Goal: Find specific page/section: Find specific page/section

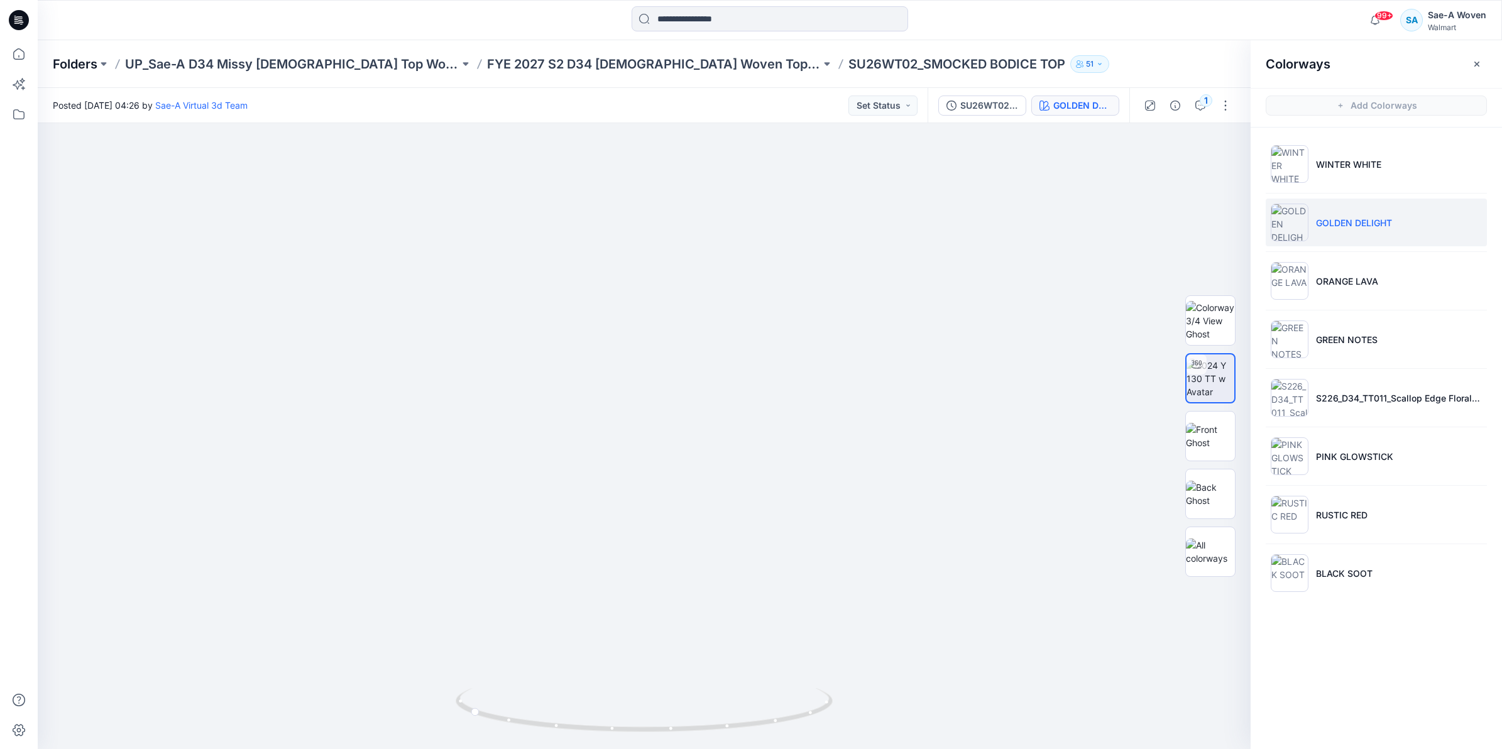
click at [76, 63] on p "Folders" at bounding box center [75, 64] width 45 height 18
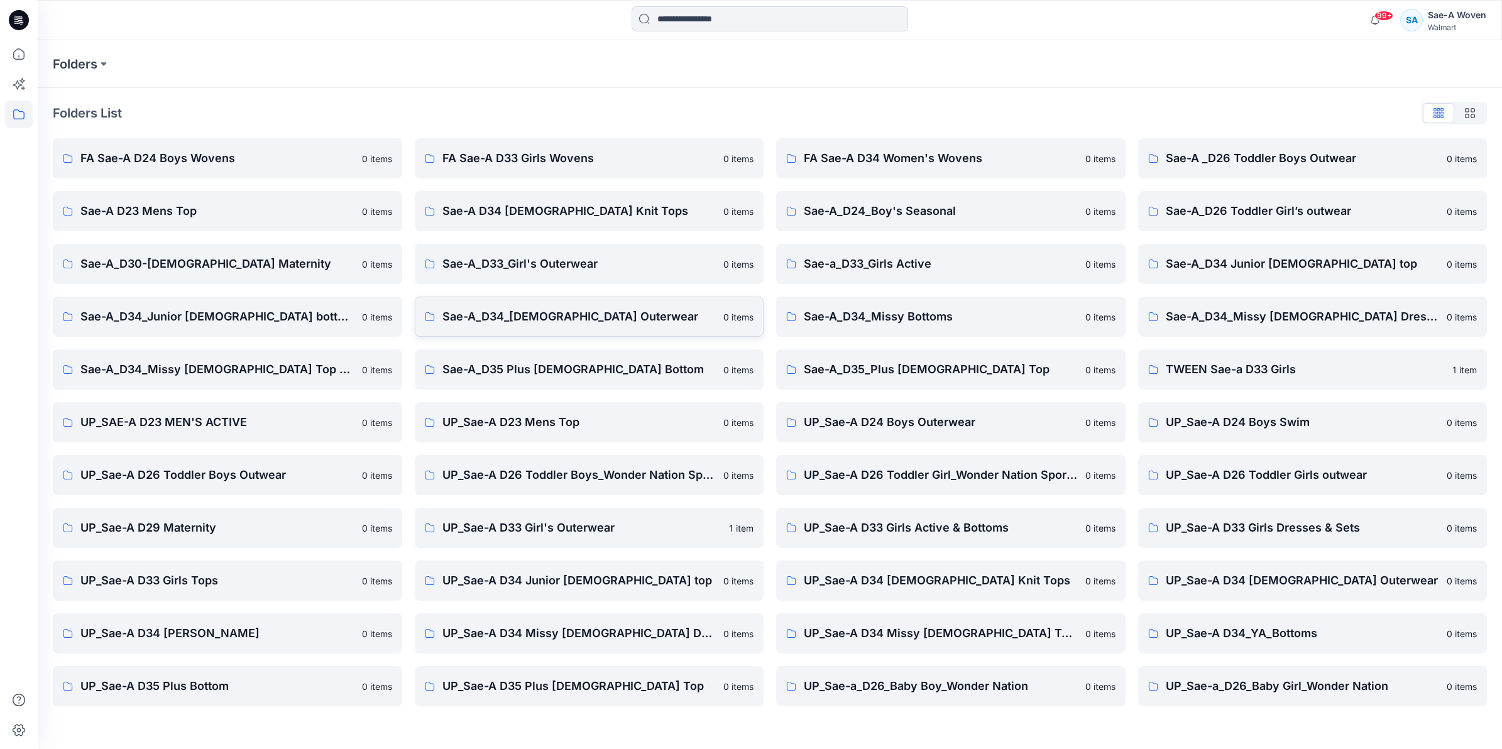
click at [603, 325] on p "Sae-A_D34_[DEMOGRAPHIC_DATA] Outerwear" at bounding box center [579, 317] width 274 height 18
click at [1295, 583] on p "UP_Sae-A D34 [DEMOGRAPHIC_DATA] Outerwear" at bounding box center [1303, 581] width 274 height 18
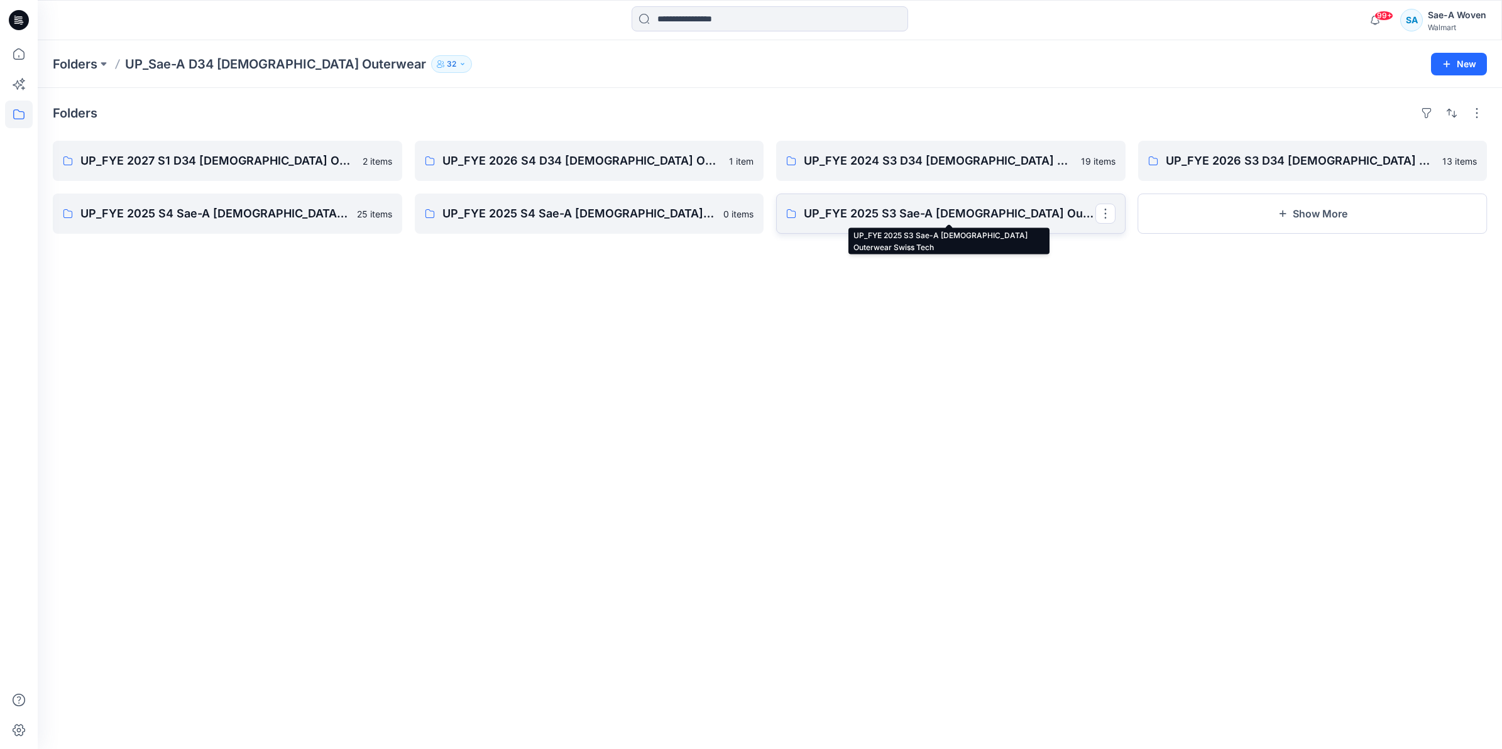
click at [947, 221] on p "UP_FYE 2025 S3 Sae-A [DEMOGRAPHIC_DATA] Outerwear Swiss Tech" at bounding box center [950, 214] width 292 height 18
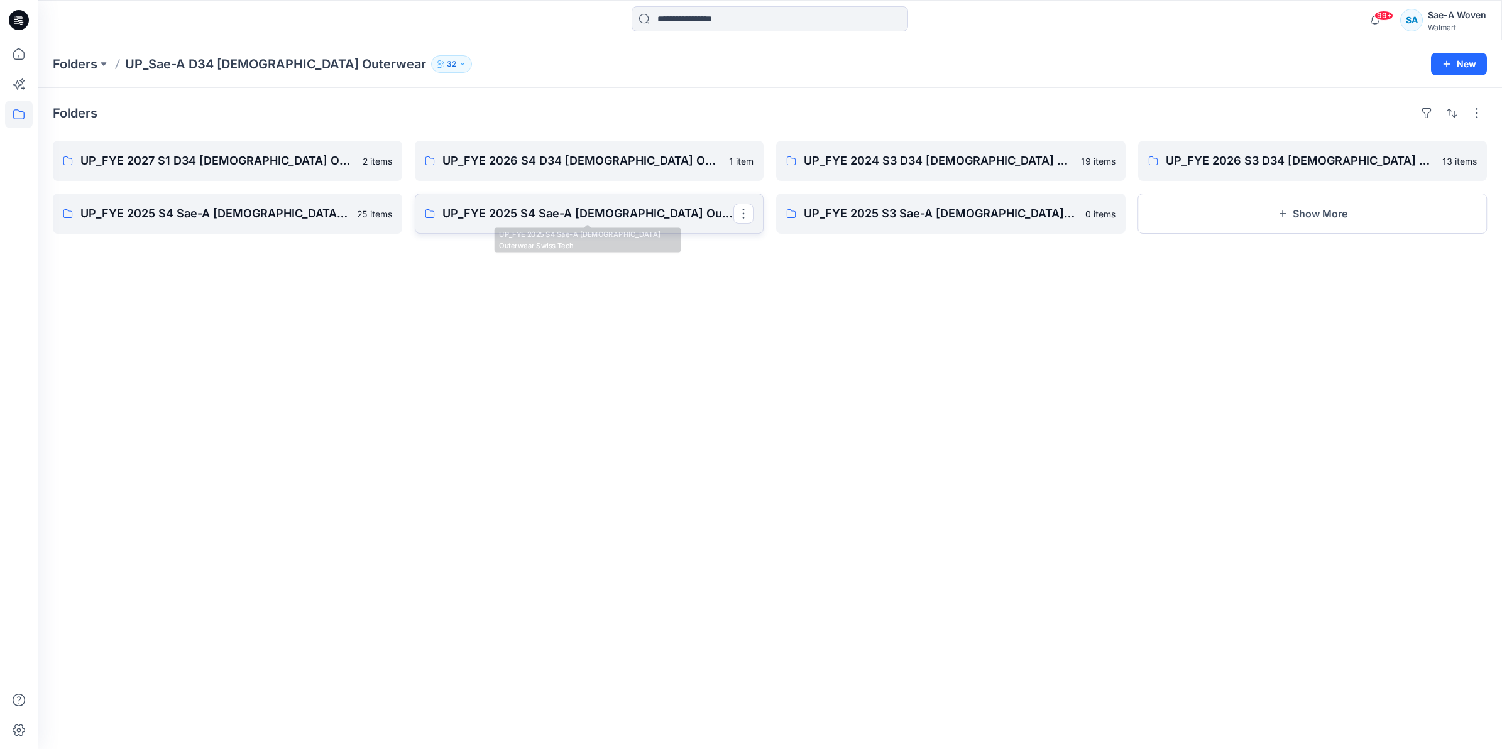
click at [605, 224] on link "UP_FYE 2025 S4 Sae-A [DEMOGRAPHIC_DATA] Outerwear Swiss Tech" at bounding box center [589, 214] width 349 height 40
click at [1283, 167] on p "UP_FYE 2026 S3 D34 [DEMOGRAPHIC_DATA] Outerwear Ozark Trail" at bounding box center [1312, 161] width 292 height 18
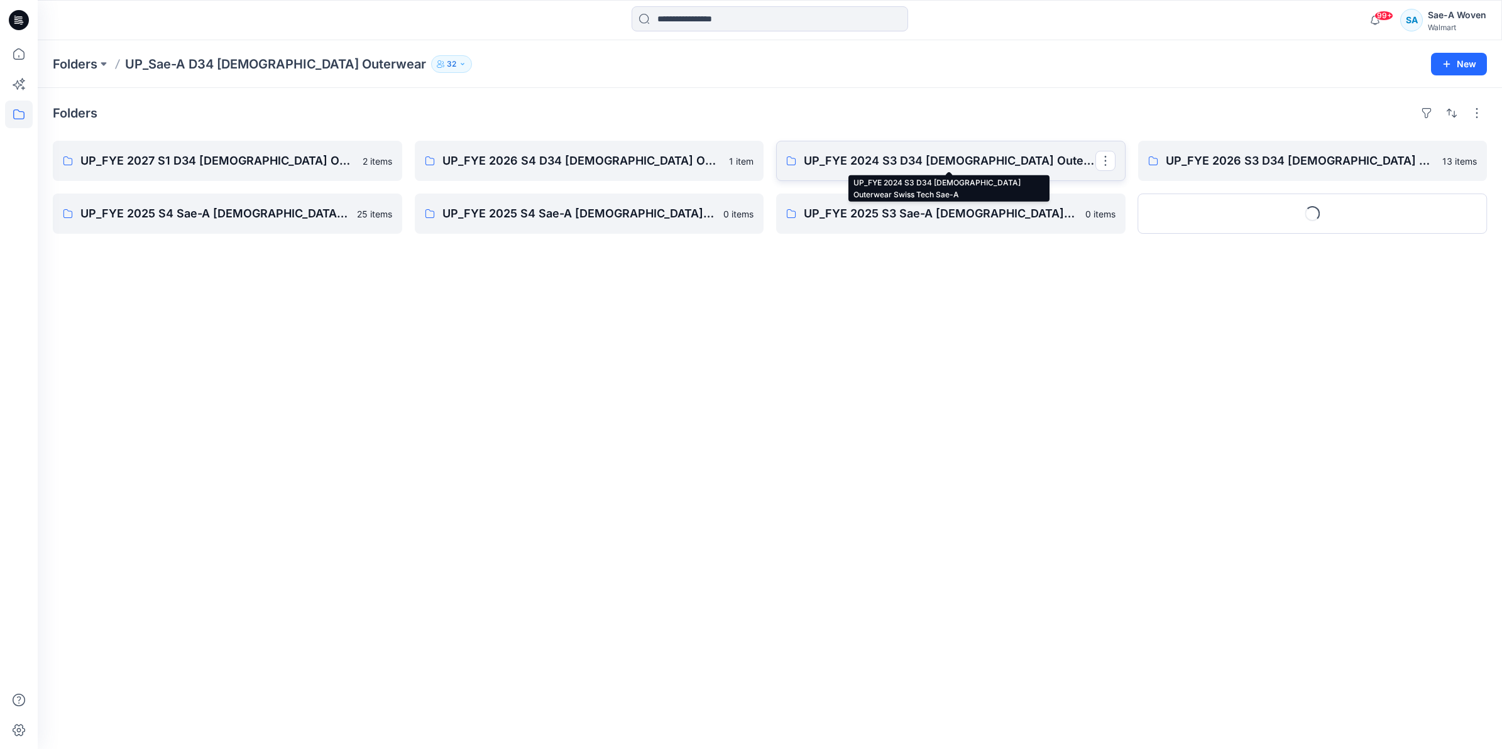
click at [969, 156] on p "UP_FYE 2024 S3 D34 [DEMOGRAPHIC_DATA] Outerwear Swiss Tech Sae-A" at bounding box center [950, 161] width 292 height 18
click at [626, 159] on p "UP_FYE 2026 S4 D34 [DEMOGRAPHIC_DATA] Outwear Ozark Trail" at bounding box center [588, 161] width 292 height 18
click at [195, 167] on p "UP_FYE 2027 S1 D34 [DEMOGRAPHIC_DATA] Outerwear" at bounding box center [226, 161] width 292 height 18
click at [228, 175] on link "UP_FYE 2027 S1 D34 [DEMOGRAPHIC_DATA] Outerwear" at bounding box center [227, 161] width 349 height 40
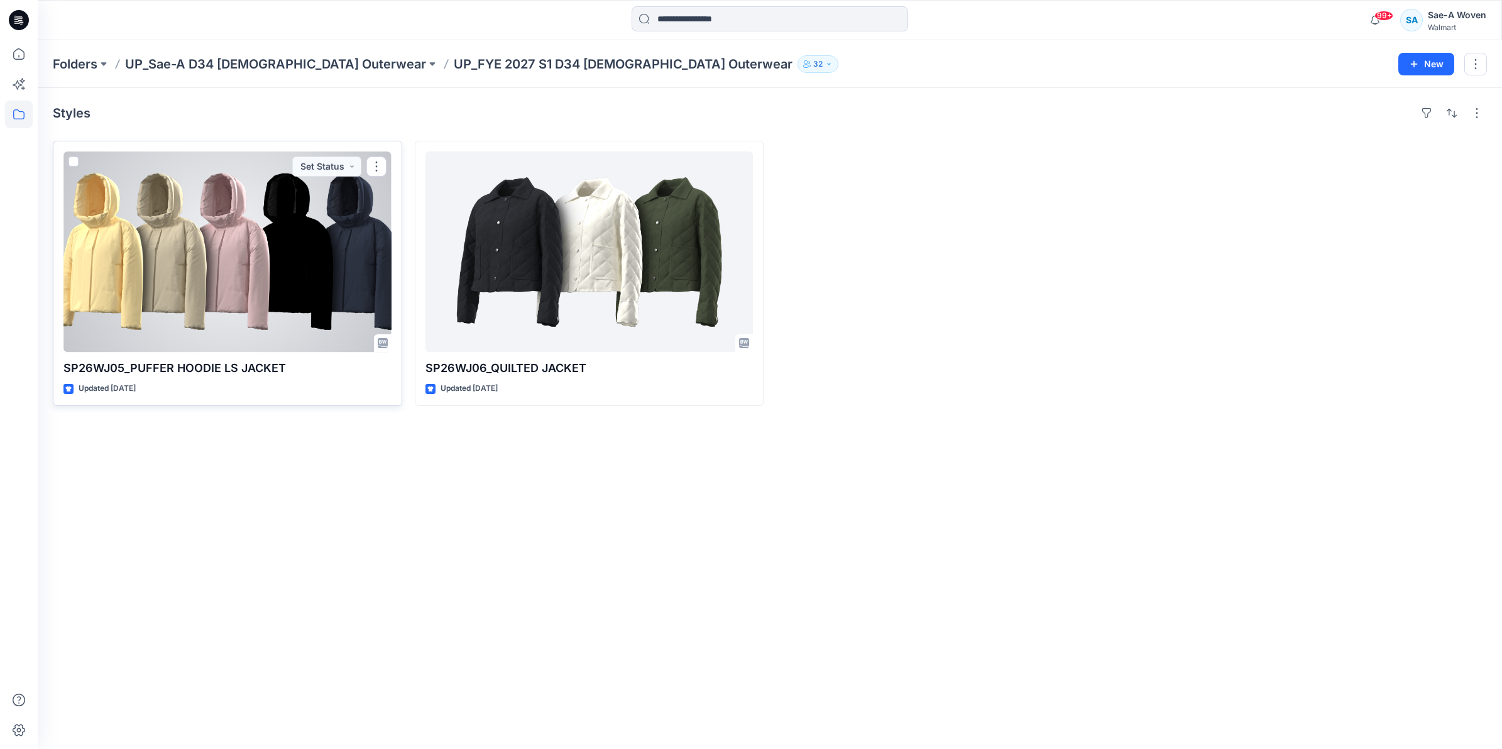
click at [268, 311] on div at bounding box center [227, 251] width 328 height 201
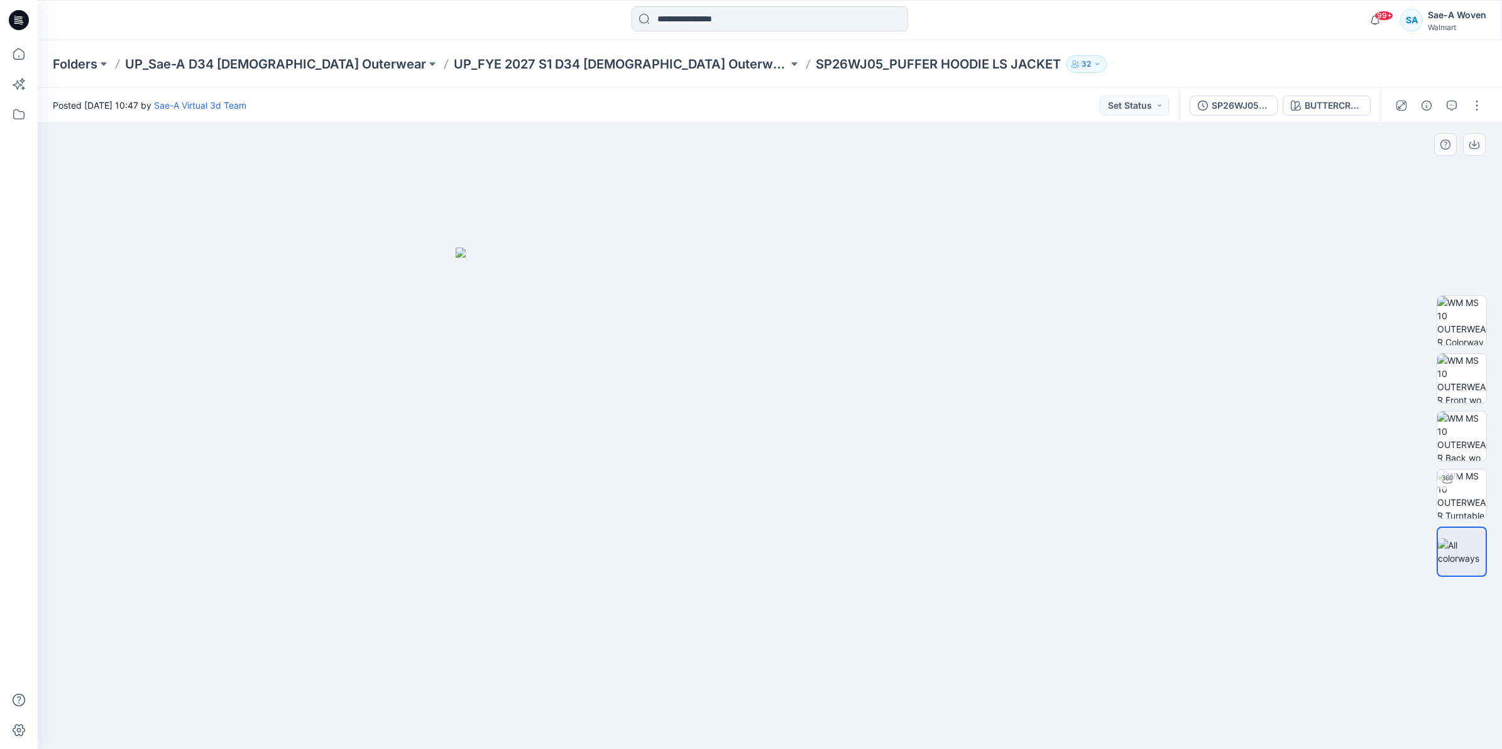
drag, startPoint x: 840, startPoint y: 529, endPoint x: 789, endPoint y: 529, distance: 50.3
click at [789, 529] on img at bounding box center [770, 499] width 629 height 502
drag, startPoint x: 778, startPoint y: 522, endPoint x: 648, endPoint y: 512, distance: 130.5
click at [1468, 503] on img at bounding box center [1461, 494] width 49 height 49
drag, startPoint x: 849, startPoint y: 598, endPoint x: 476, endPoint y: 578, distance: 372.6
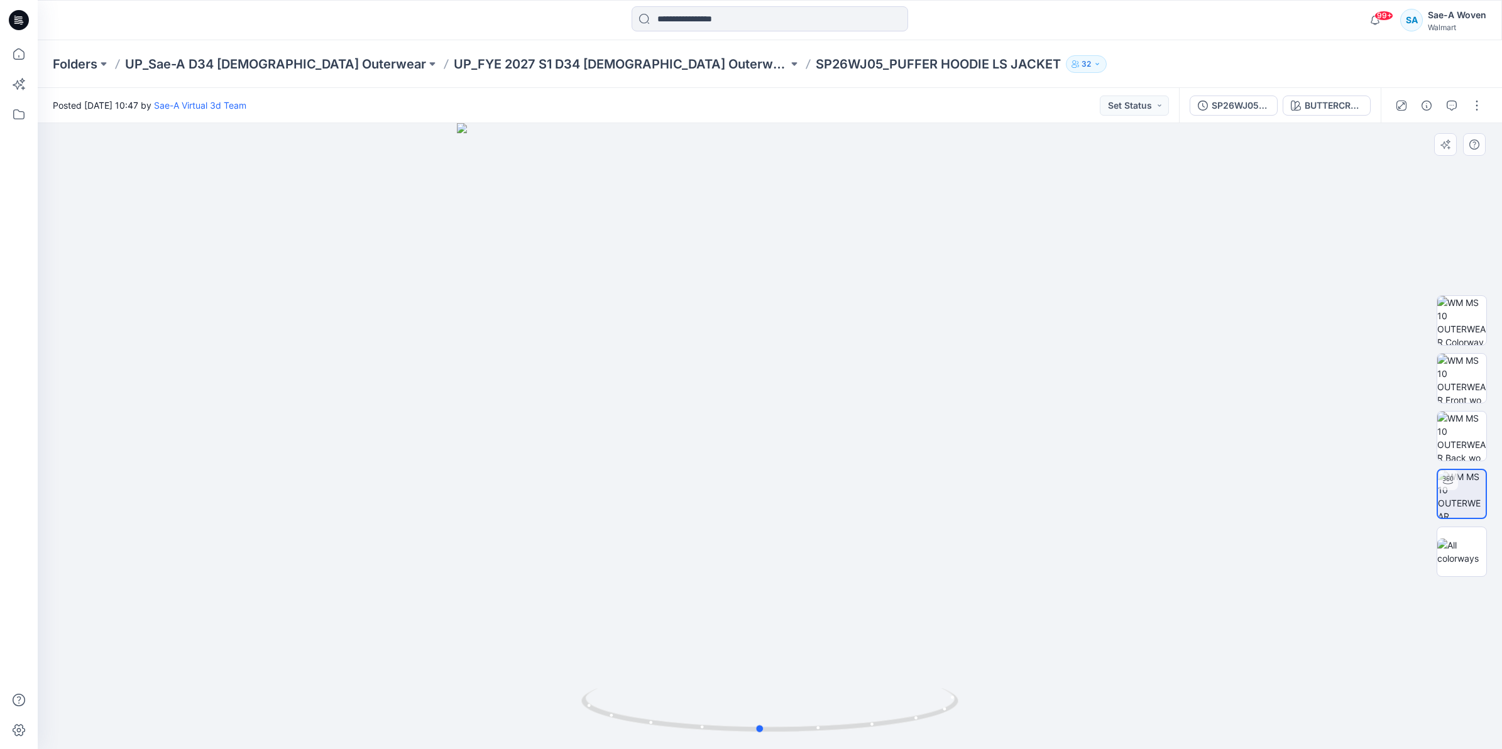
click at [476, 578] on div at bounding box center [770, 436] width 1465 height 626
drag, startPoint x: 731, startPoint y: 571, endPoint x: 1123, endPoint y: 572, distance: 391.6
click at [1123, 572] on div at bounding box center [770, 436] width 1465 height 626
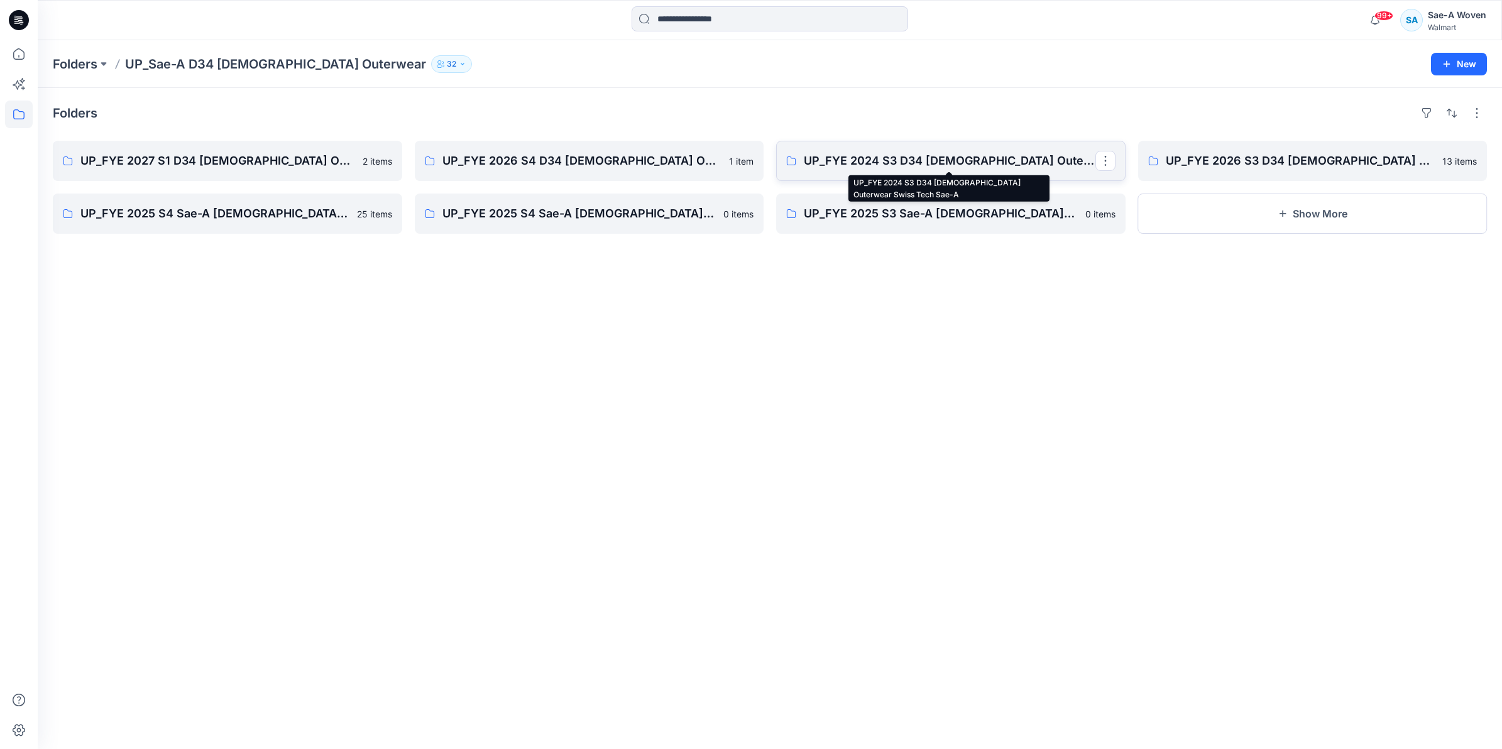
click at [1029, 154] on p "UP_FYE 2024 S3 D34 [DEMOGRAPHIC_DATA] Outerwear Swiss Tech Sae-A" at bounding box center [950, 161] width 292 height 18
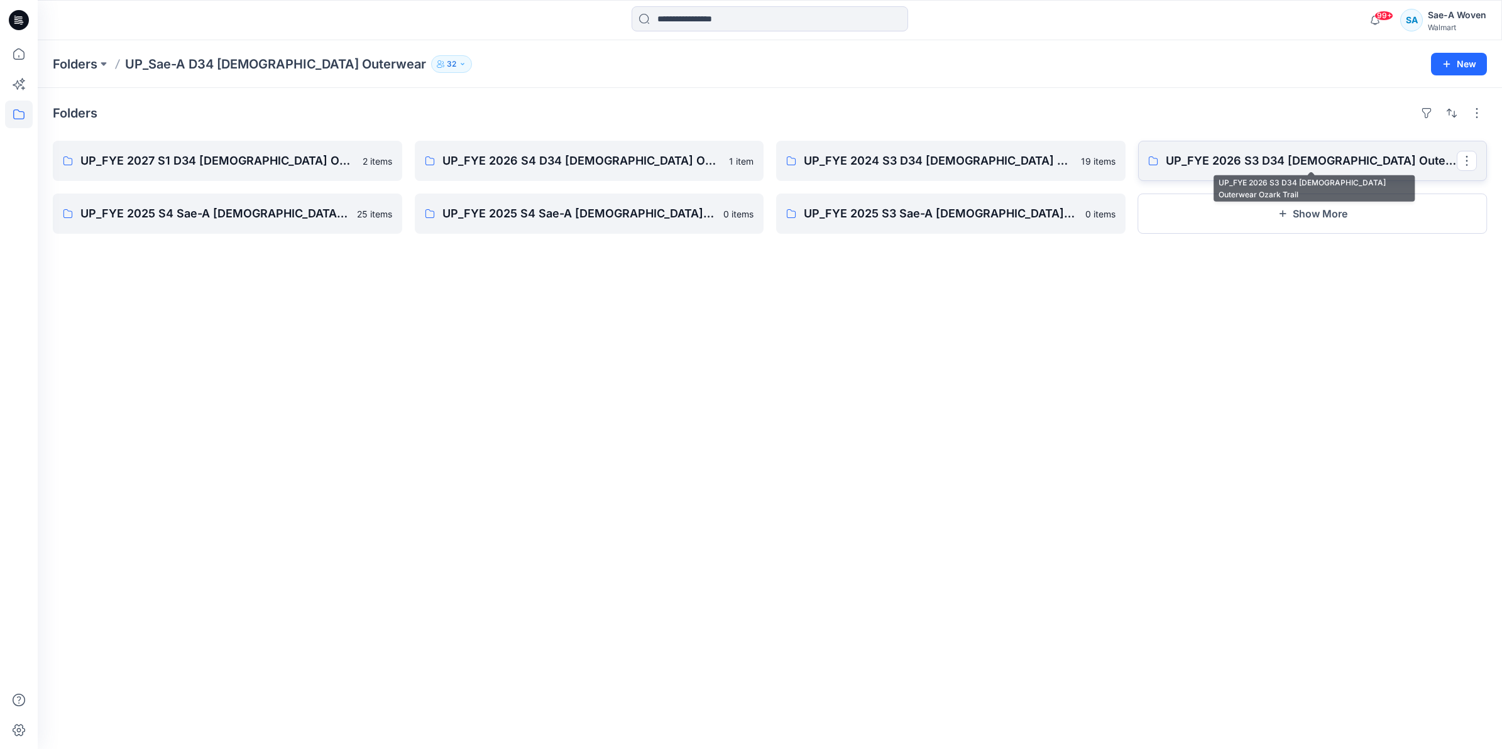
click at [1333, 167] on p "UP_FYE 2026 S3 D34 [DEMOGRAPHIC_DATA] Outerwear Ozark Trail" at bounding box center [1312, 161] width 292 height 18
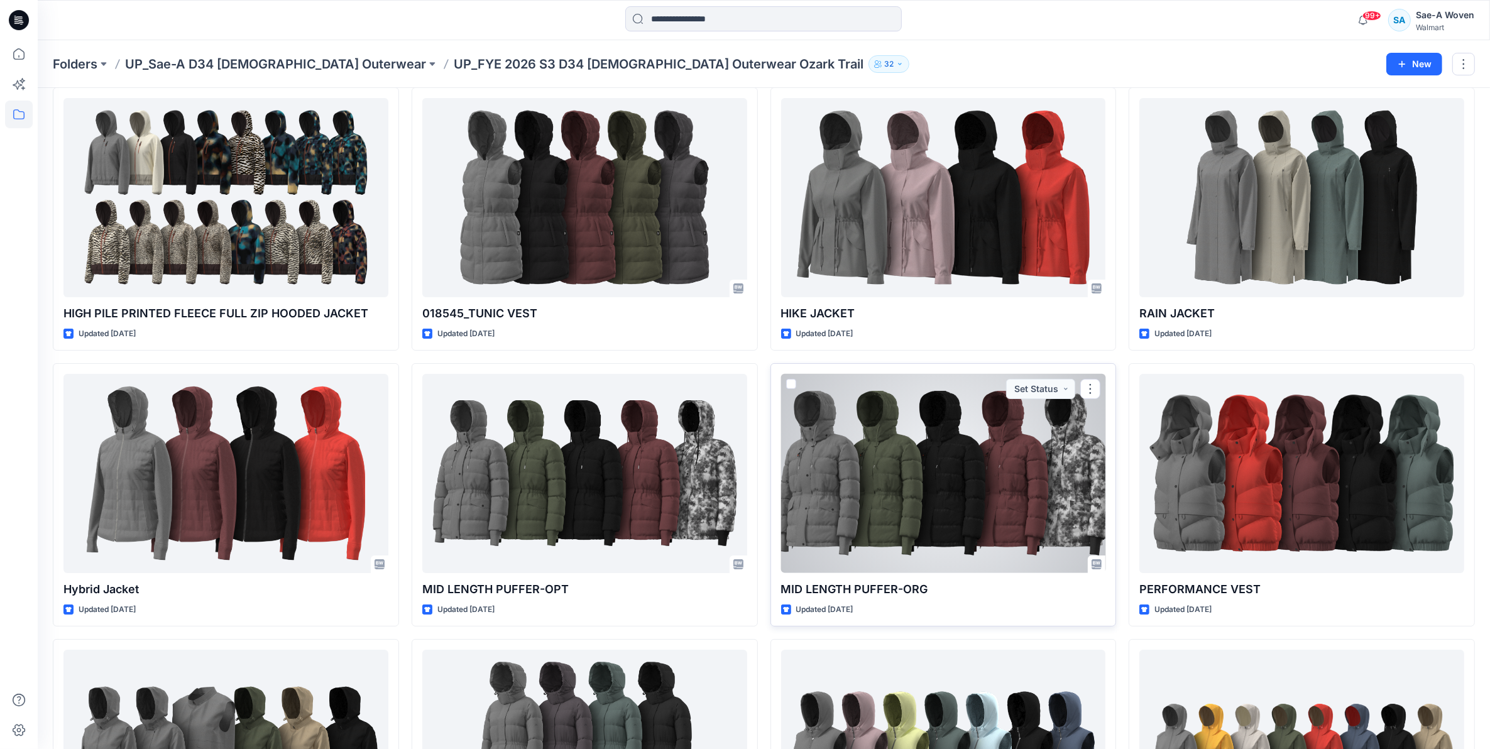
scroll to position [157, 0]
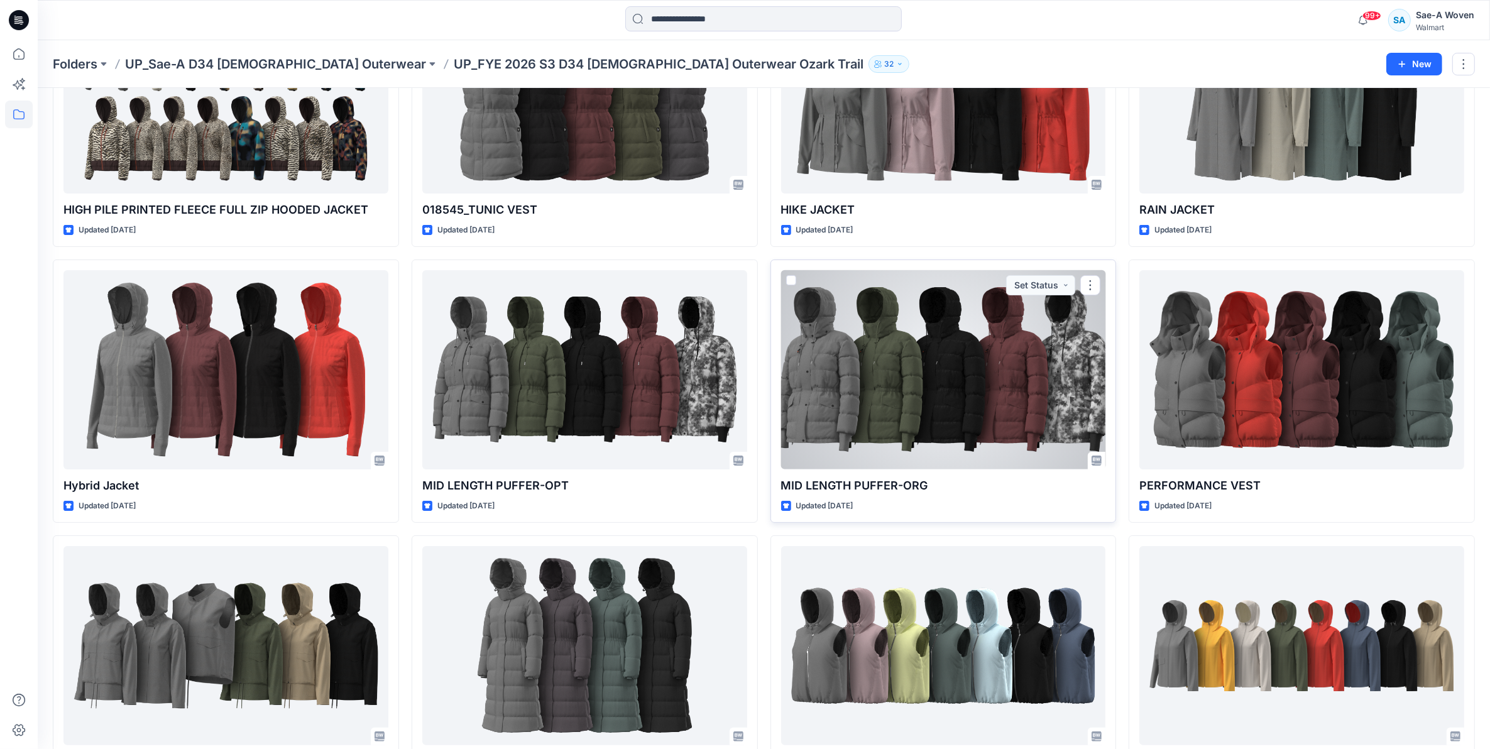
click at [923, 380] on div at bounding box center [943, 369] width 325 height 199
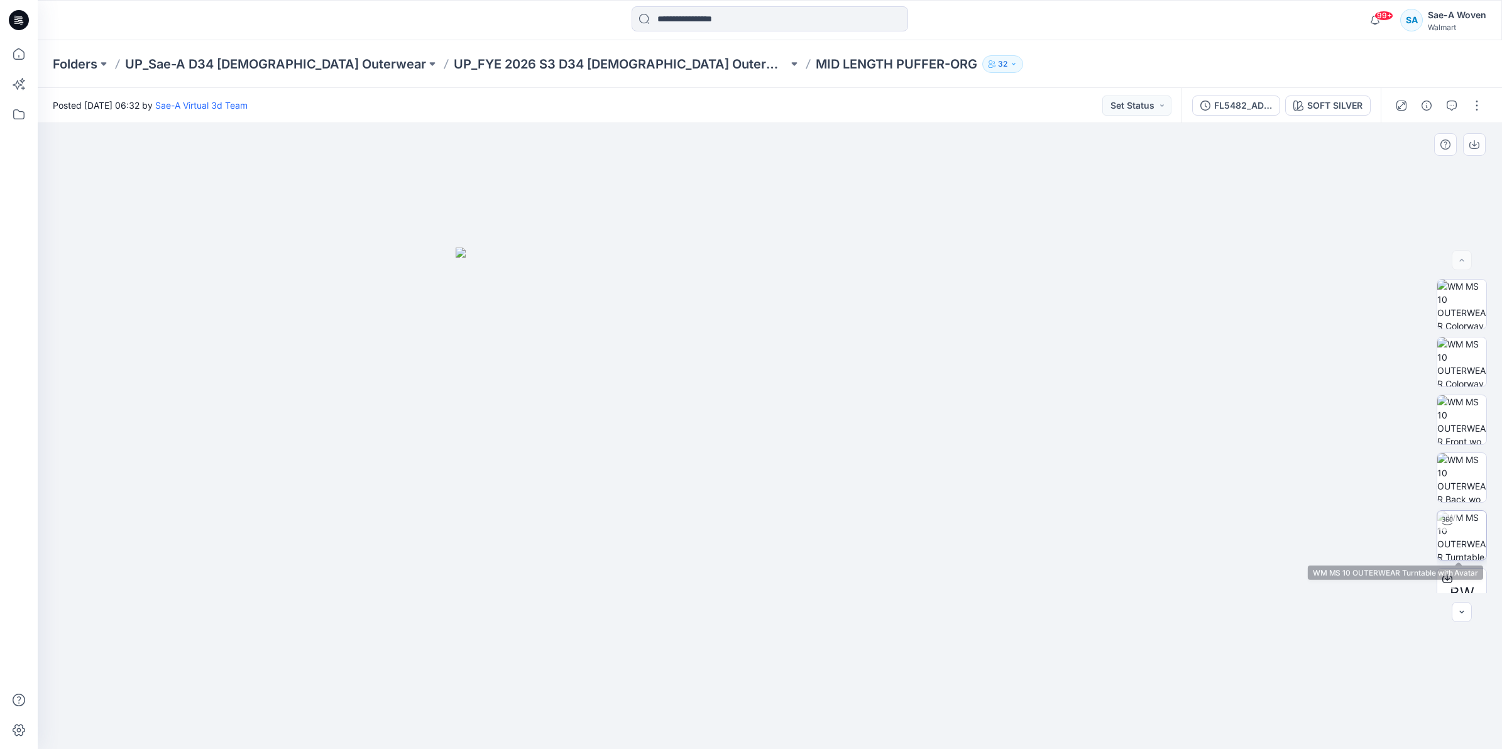
click at [1465, 520] on img at bounding box center [1461, 535] width 49 height 49
drag, startPoint x: 780, startPoint y: 362, endPoint x: 758, endPoint y: 573, distance: 211.7
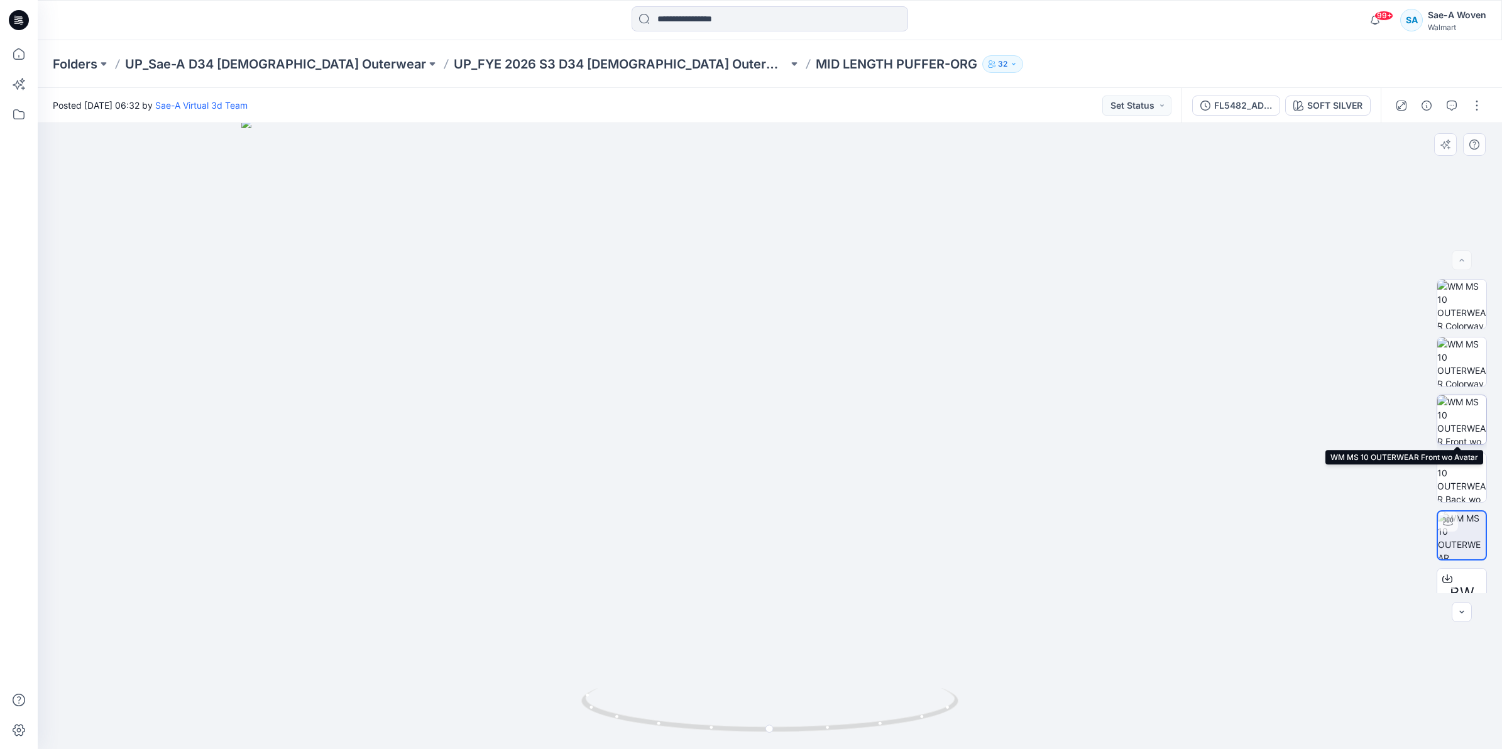
click at [1459, 410] on img at bounding box center [1461, 419] width 49 height 49
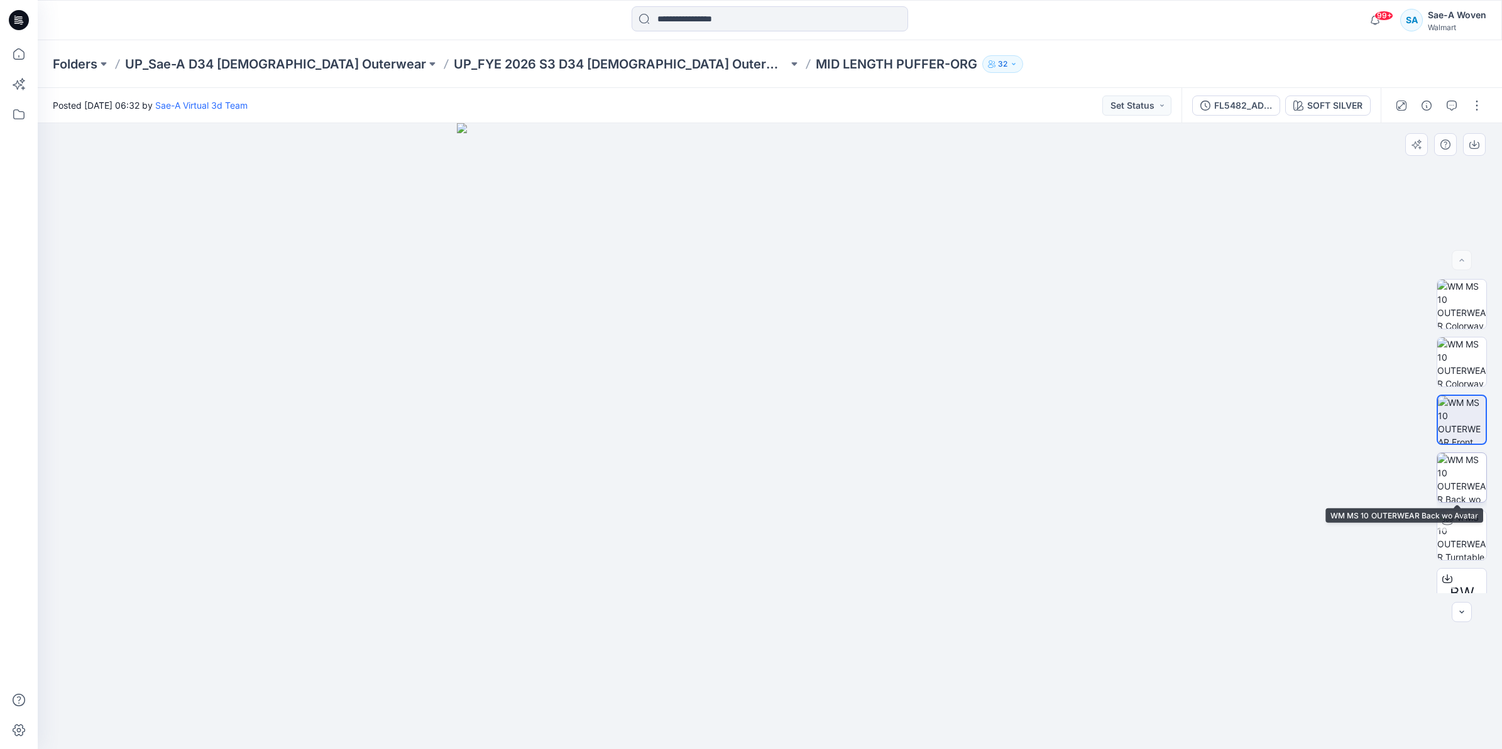
click at [1451, 491] on img at bounding box center [1461, 477] width 49 height 49
drag, startPoint x: 879, startPoint y: 269, endPoint x: 882, endPoint y: 419, distance: 149.6
click at [882, 419] on img at bounding box center [770, 436] width 629 height 626
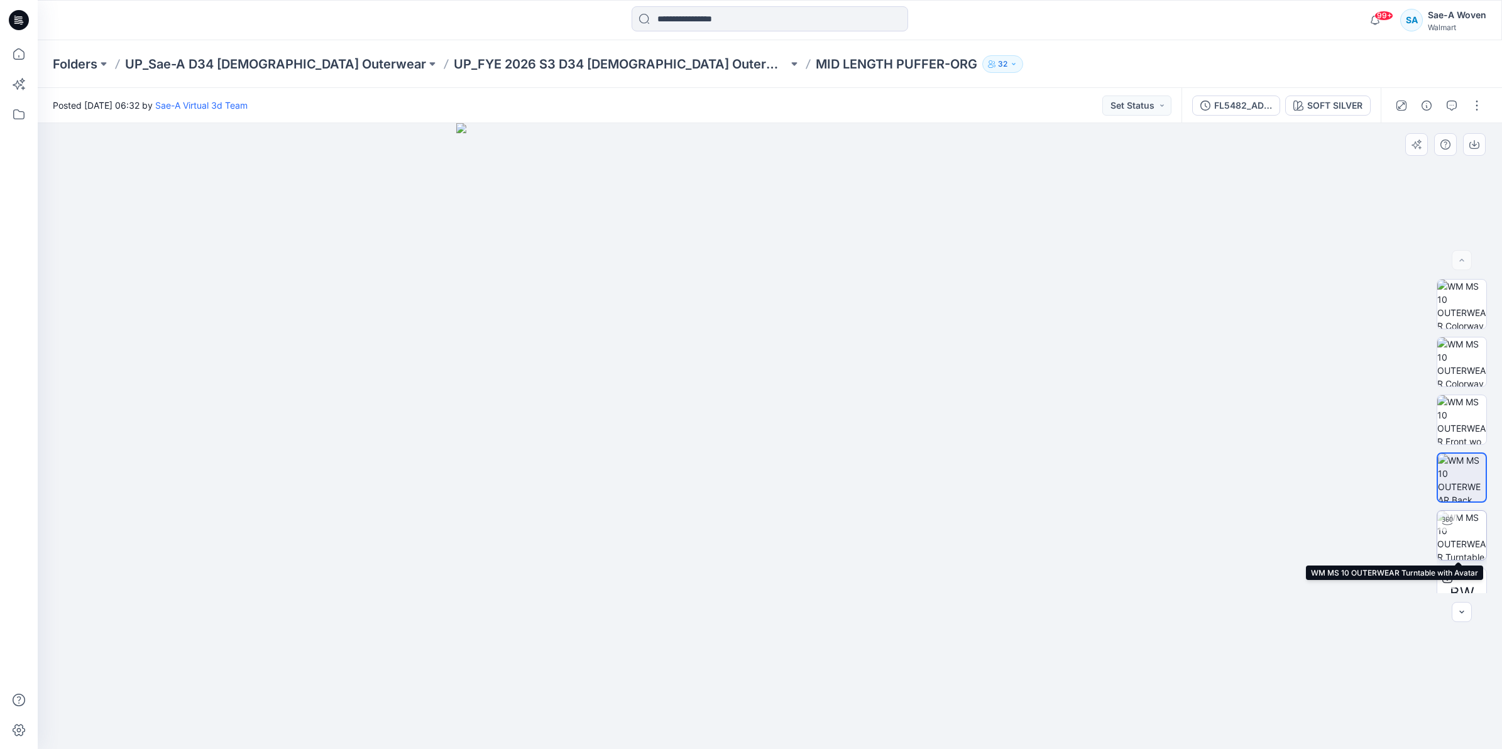
click at [1443, 532] on img at bounding box center [1461, 535] width 49 height 49
click at [813, 371] on div at bounding box center [770, 436] width 1465 height 626
drag, startPoint x: 759, startPoint y: 310, endPoint x: 799, endPoint y: 432, distance: 128.2
click at [799, 432] on img at bounding box center [770, 405] width 1058 height 689
drag, startPoint x: 802, startPoint y: 480, endPoint x: 808, endPoint y: 520, distance: 41.3
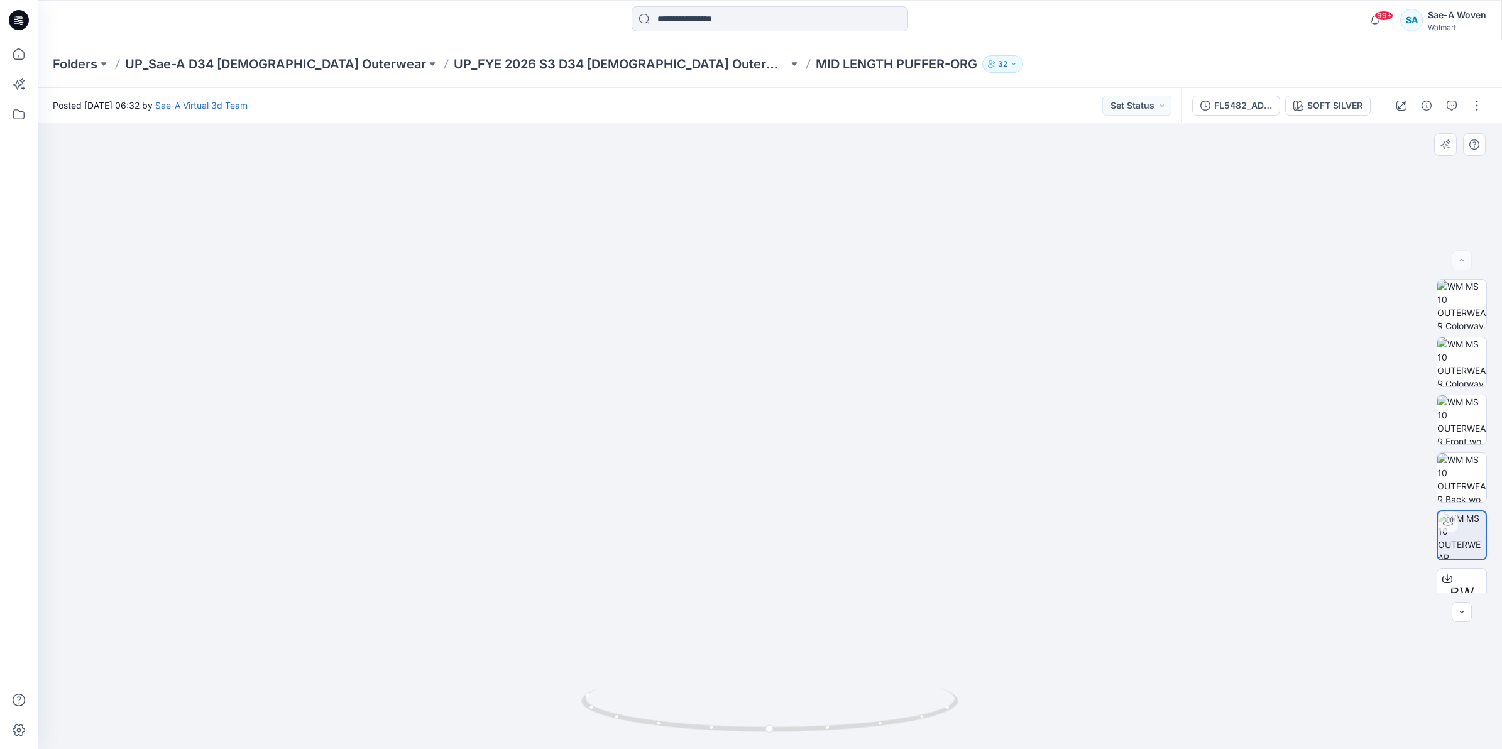
click at [808, 520] on img at bounding box center [770, 409] width 1058 height 681
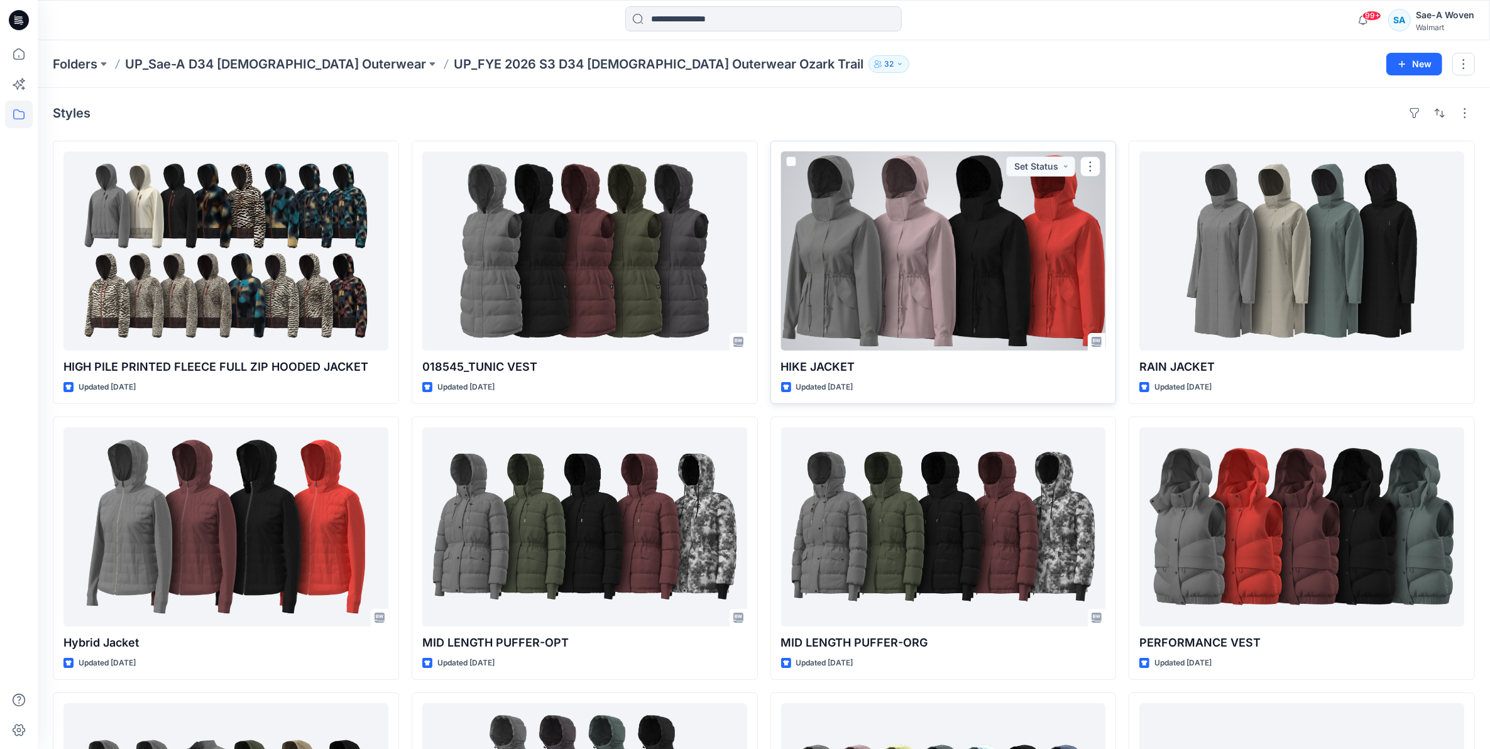
click at [959, 247] on div at bounding box center [943, 250] width 325 height 199
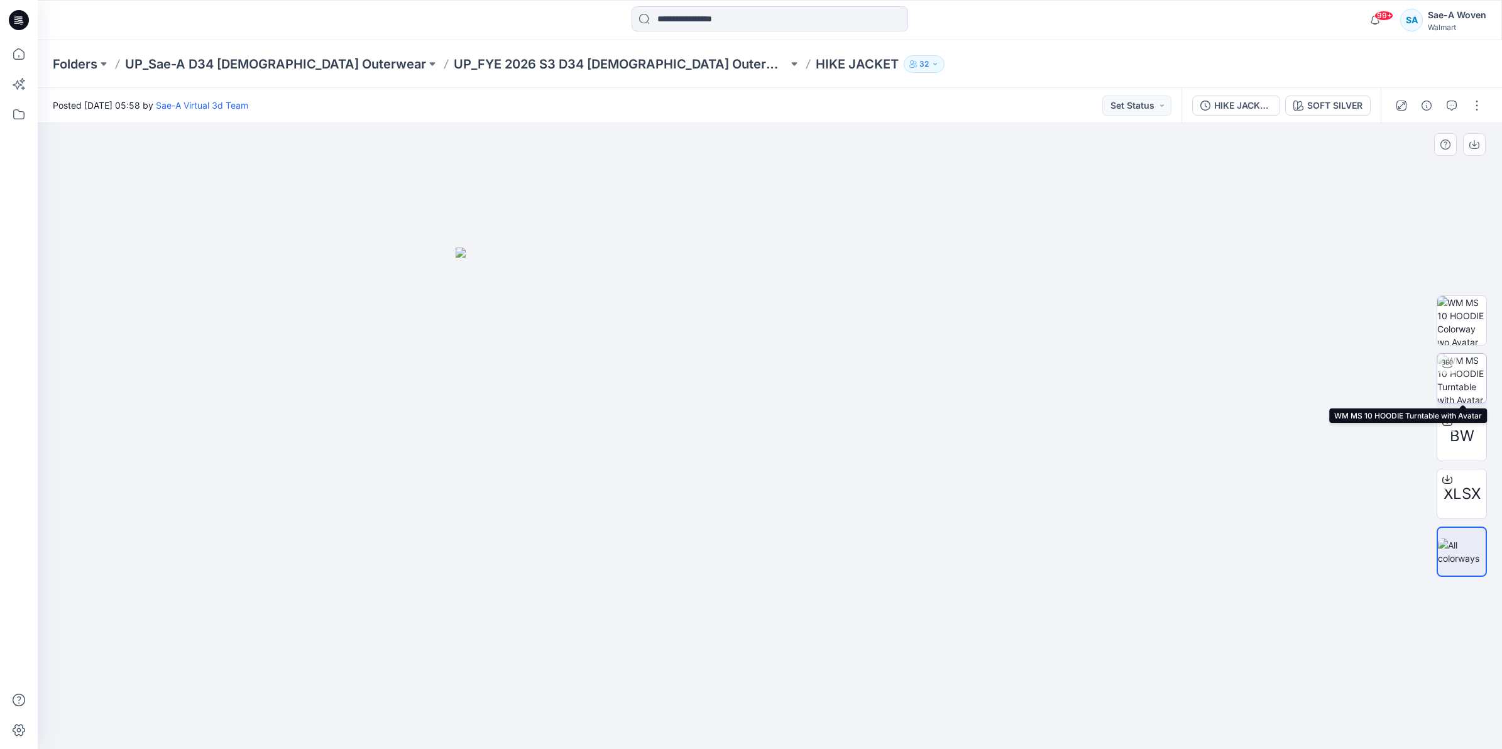
click at [1474, 384] on img at bounding box center [1461, 378] width 49 height 49
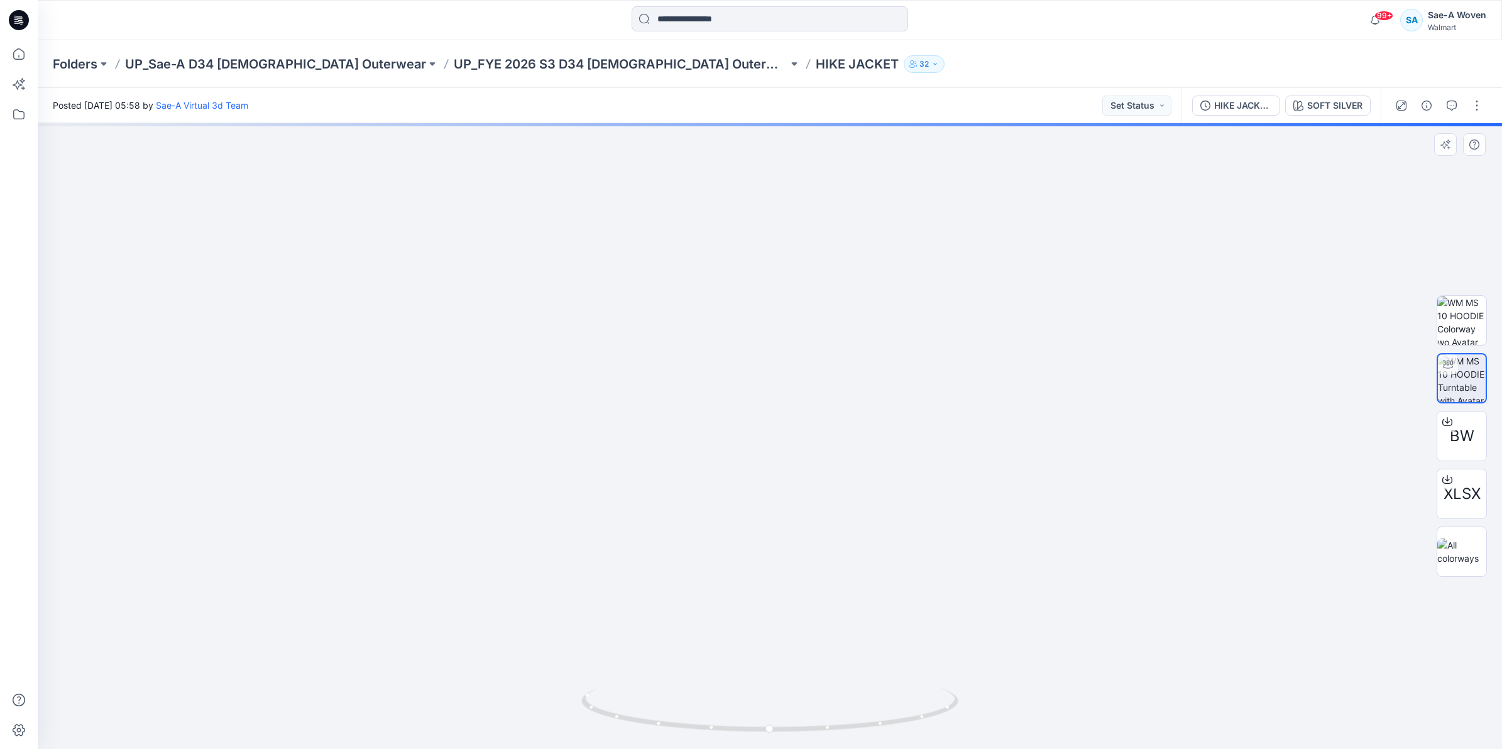
drag, startPoint x: 770, startPoint y: 385, endPoint x: 761, endPoint y: 594, distance: 208.9
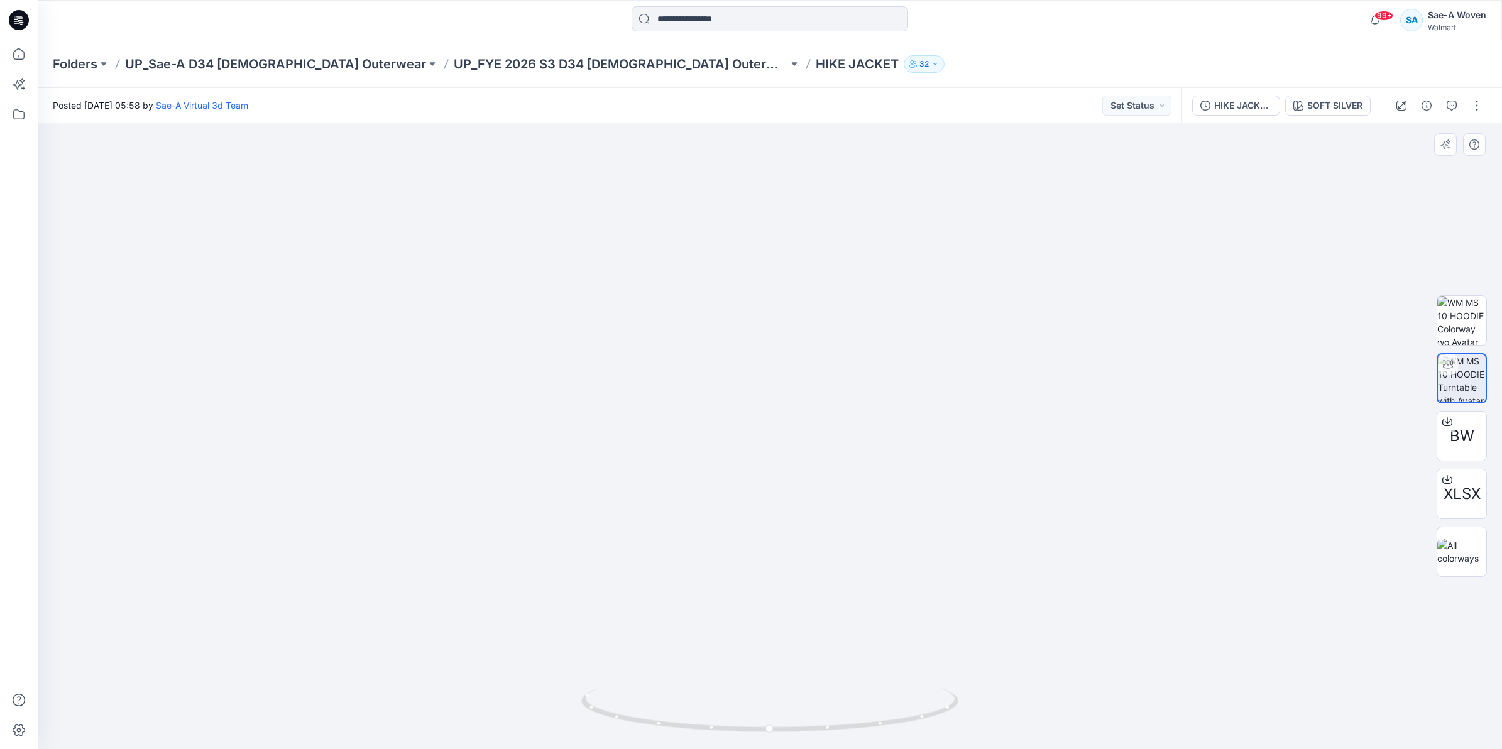
drag, startPoint x: 754, startPoint y: 555, endPoint x: 732, endPoint y: 476, distance: 81.6
drag, startPoint x: 732, startPoint y: 476, endPoint x: 724, endPoint y: 503, distance: 28.2
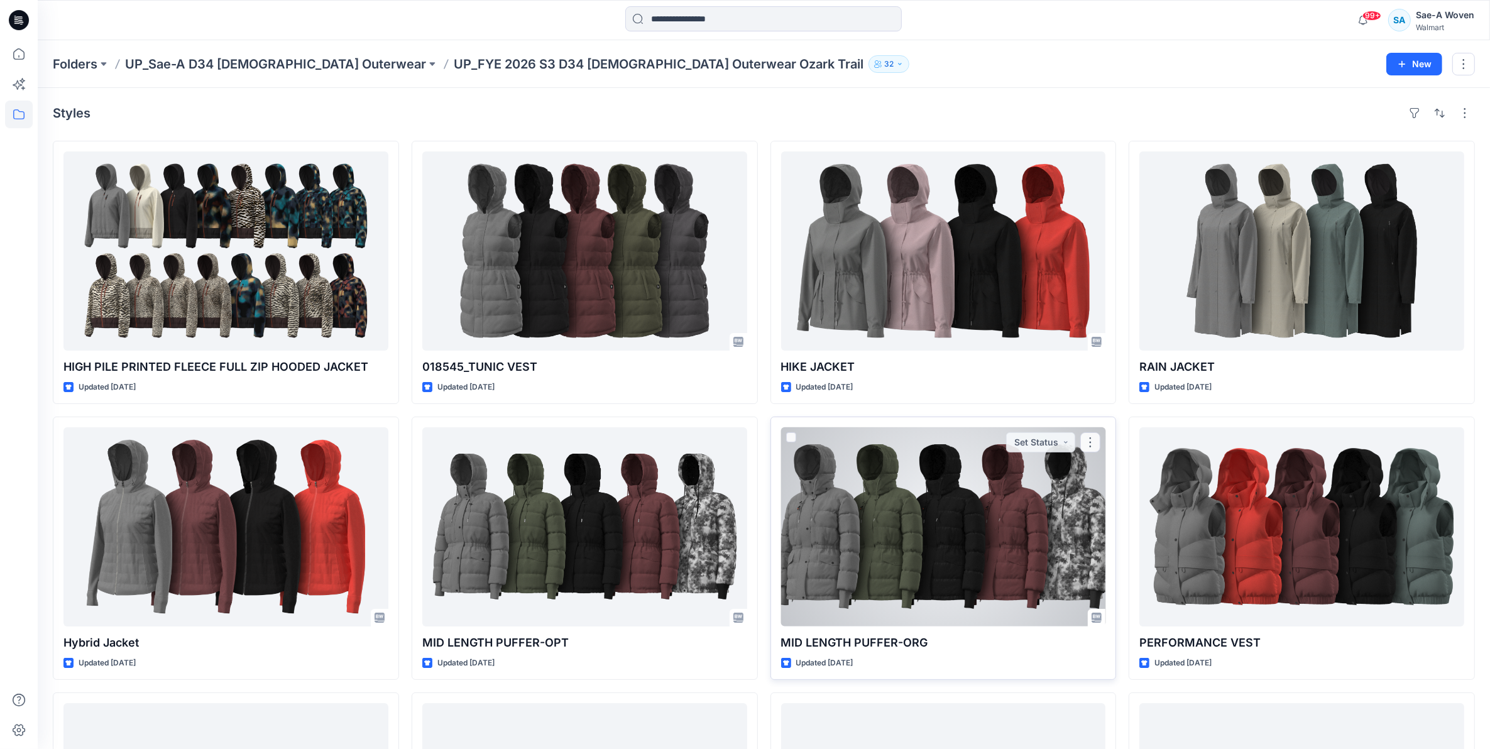
click at [878, 549] on div at bounding box center [943, 526] width 325 height 199
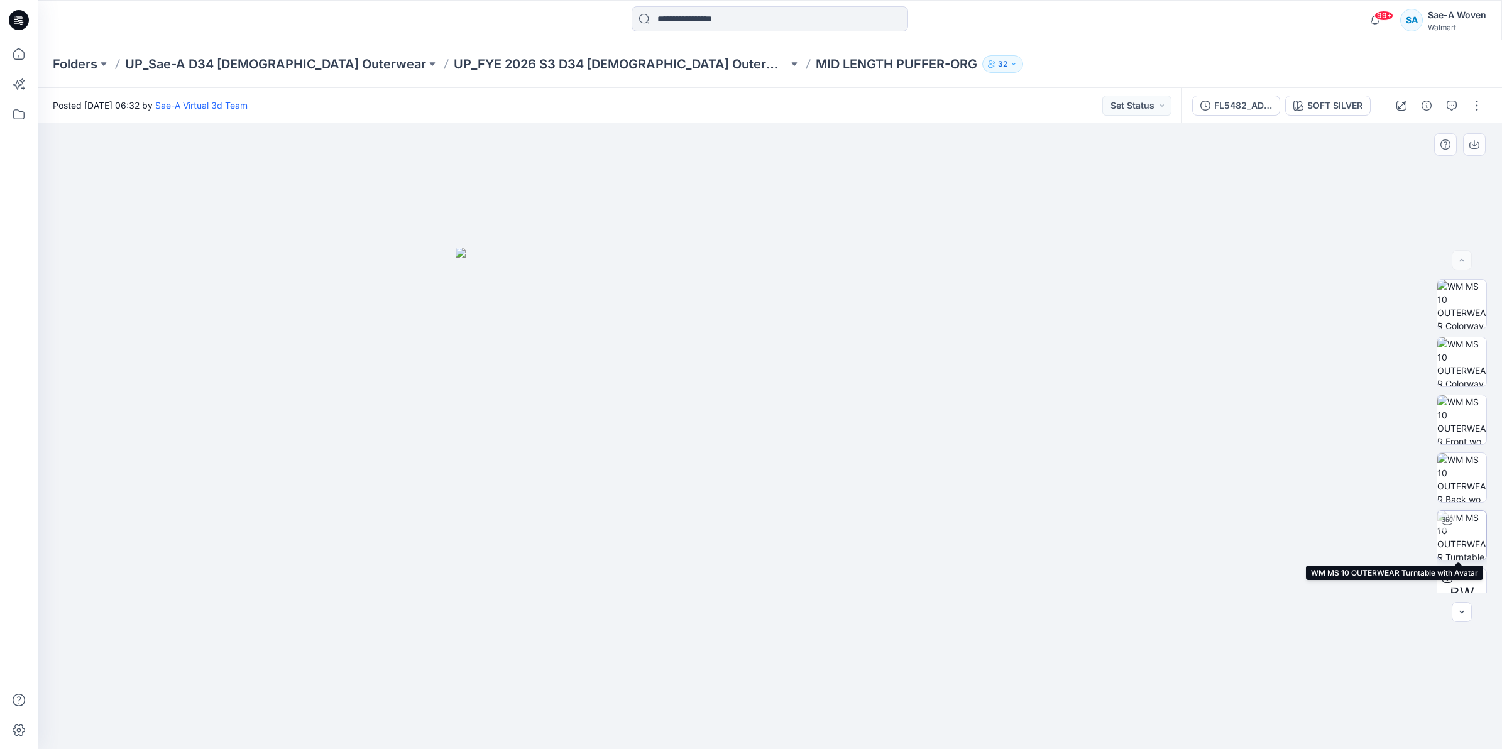
click at [1444, 538] on img at bounding box center [1461, 535] width 49 height 49
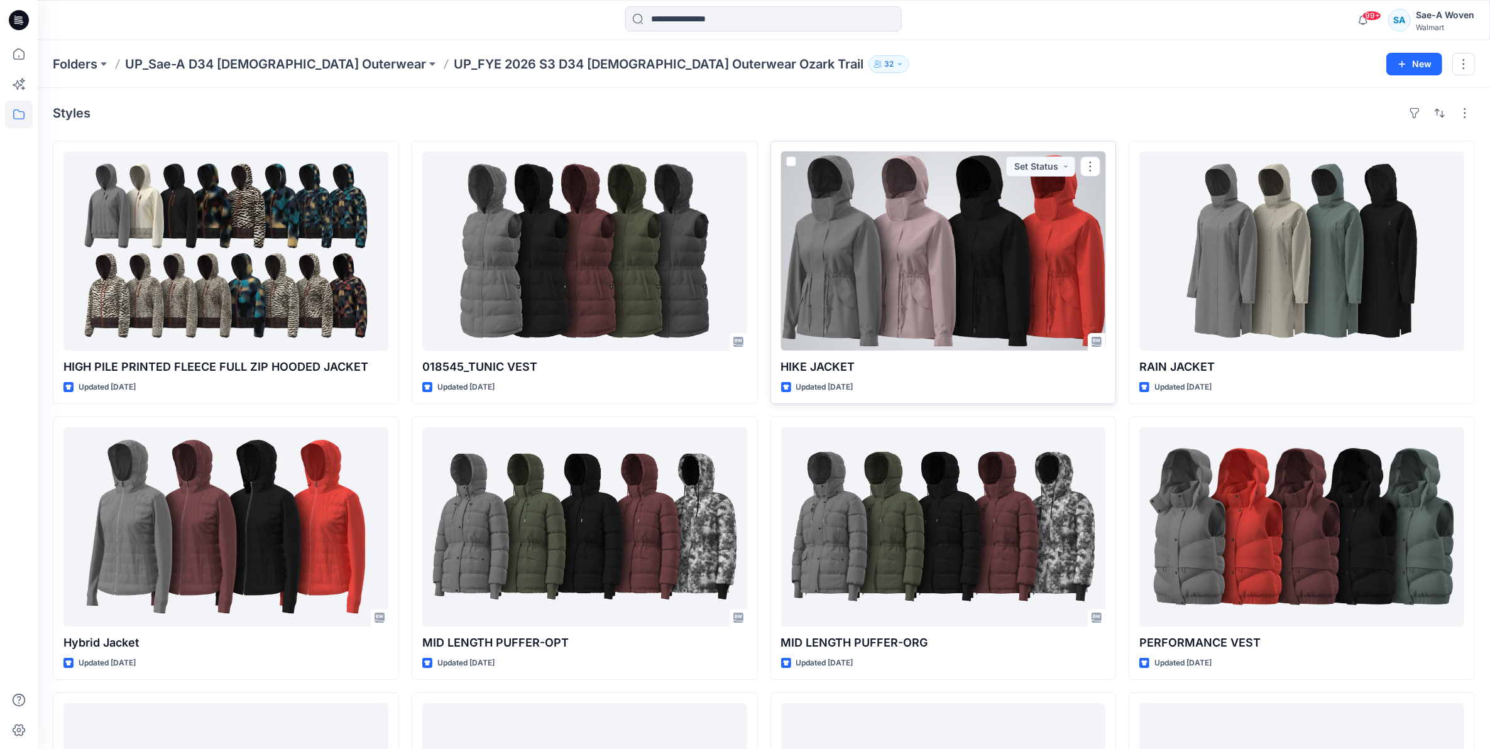
click at [937, 294] on div at bounding box center [943, 250] width 325 height 199
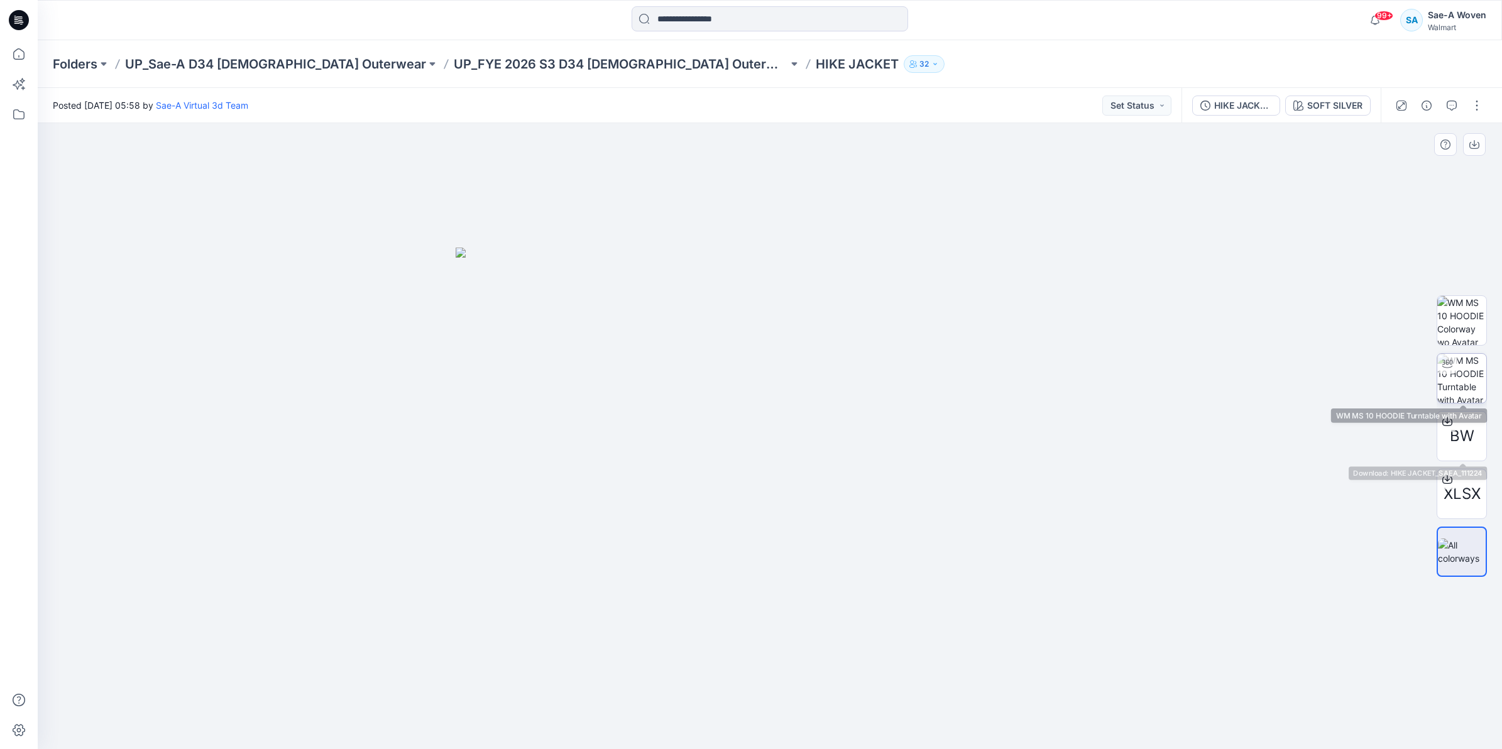
click at [1459, 378] on img at bounding box center [1461, 378] width 49 height 49
drag, startPoint x: 792, startPoint y: 370, endPoint x: 776, endPoint y: 509, distance: 140.4
drag, startPoint x: 787, startPoint y: 465, endPoint x: 787, endPoint y: 475, distance: 9.4
click at [1453, 346] on div "BW XLSX" at bounding box center [1462, 436] width 50 height 314
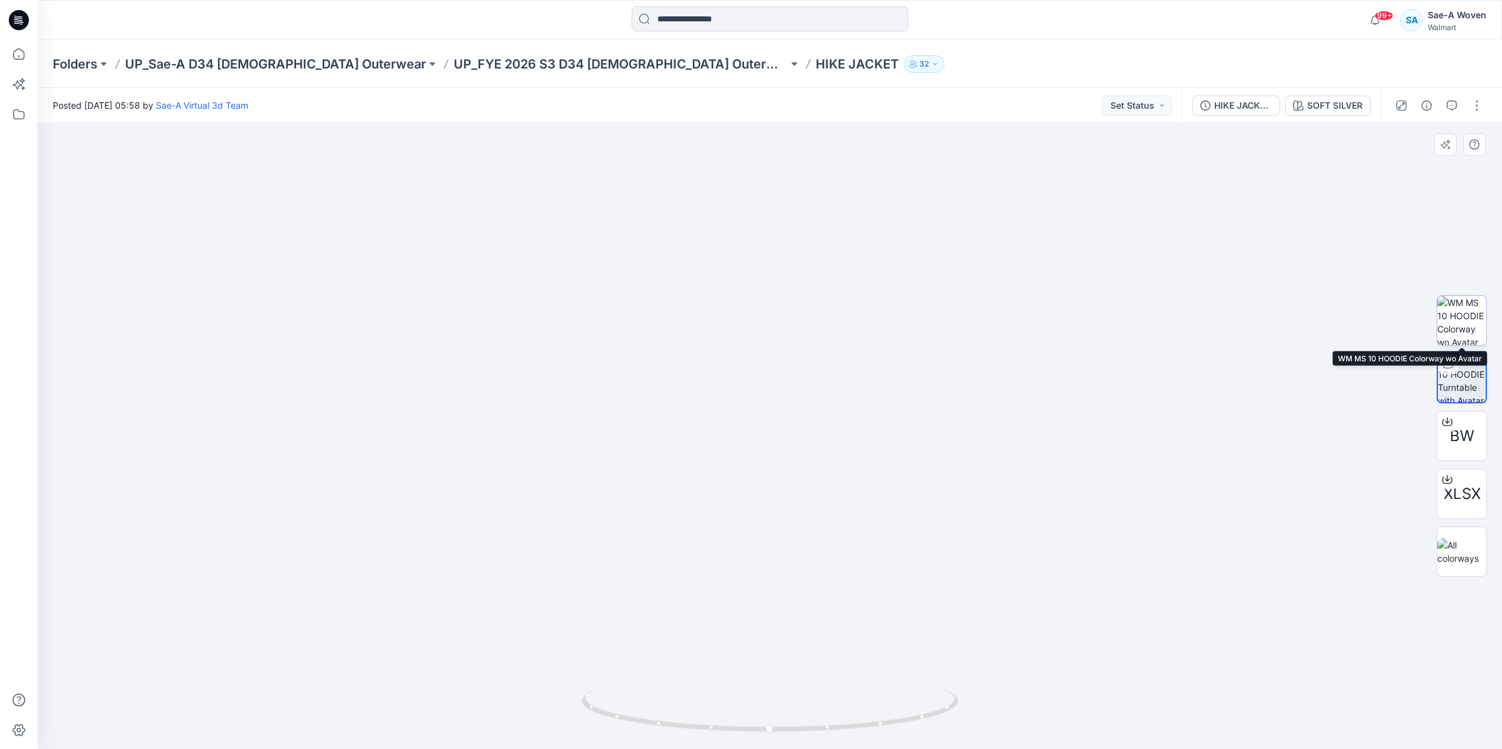
click at [1459, 334] on img at bounding box center [1461, 320] width 49 height 49
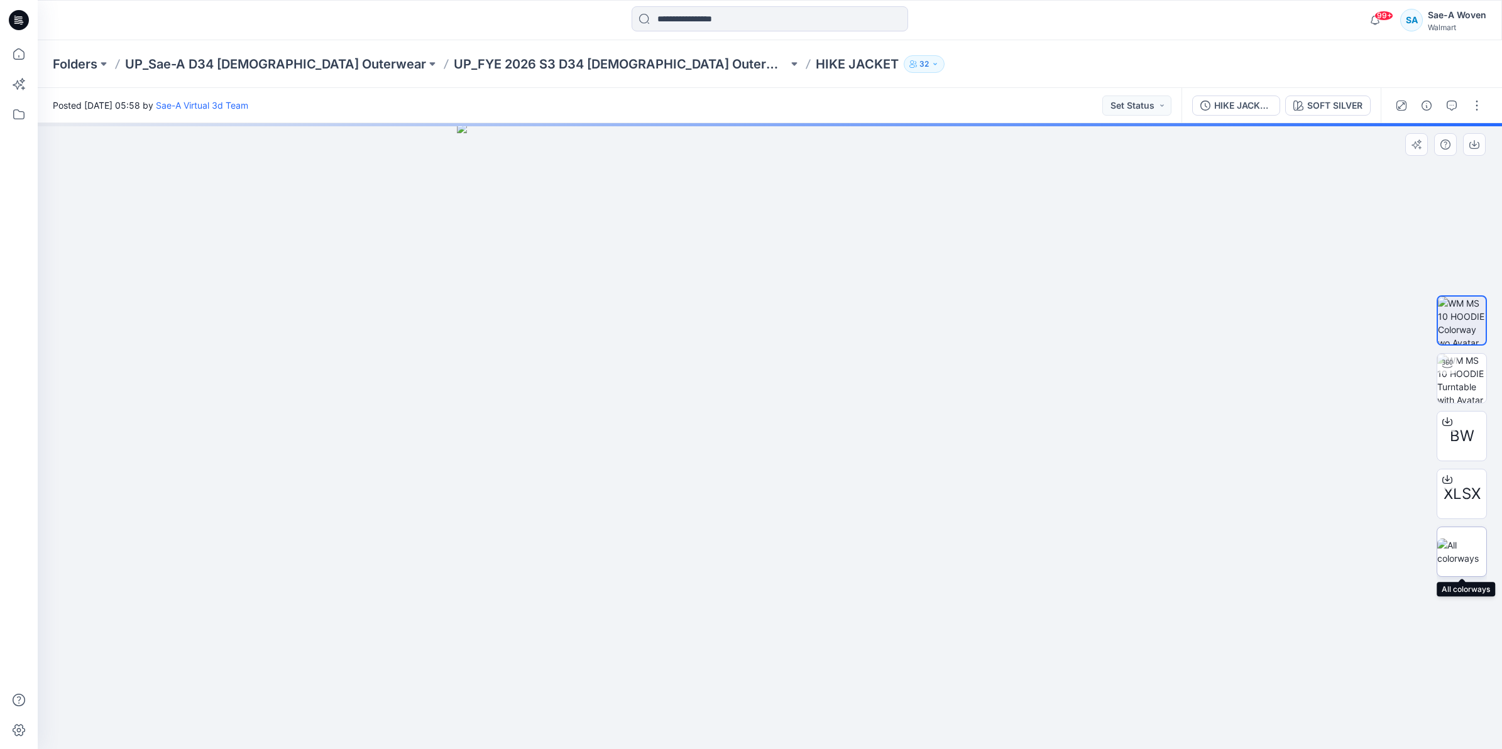
click at [1468, 544] on img at bounding box center [1461, 552] width 49 height 26
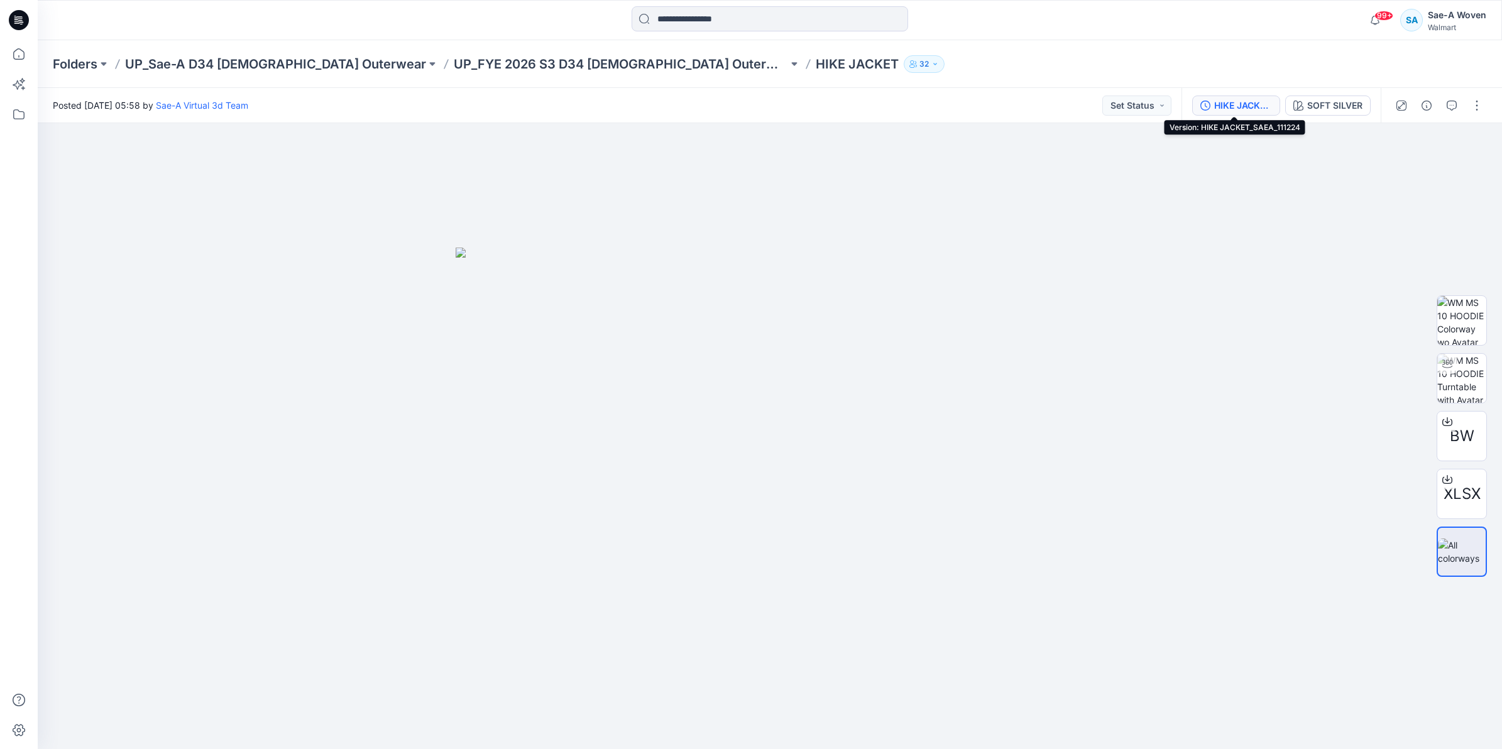
click at [1223, 101] on div "HIKE JACKET_SAEA_111224" at bounding box center [1243, 106] width 58 height 14
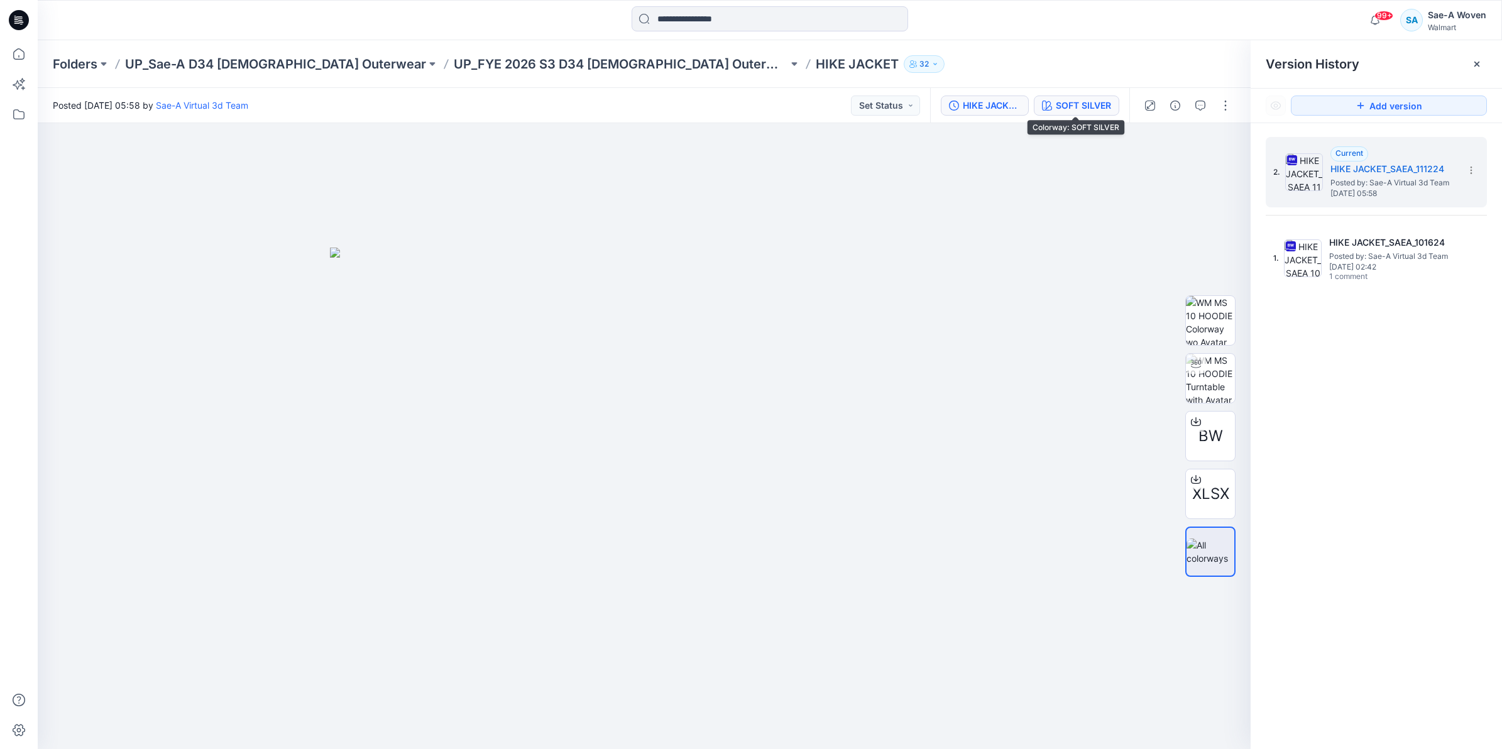
click at [1114, 105] on button "SOFT SILVER" at bounding box center [1076, 106] width 85 height 20
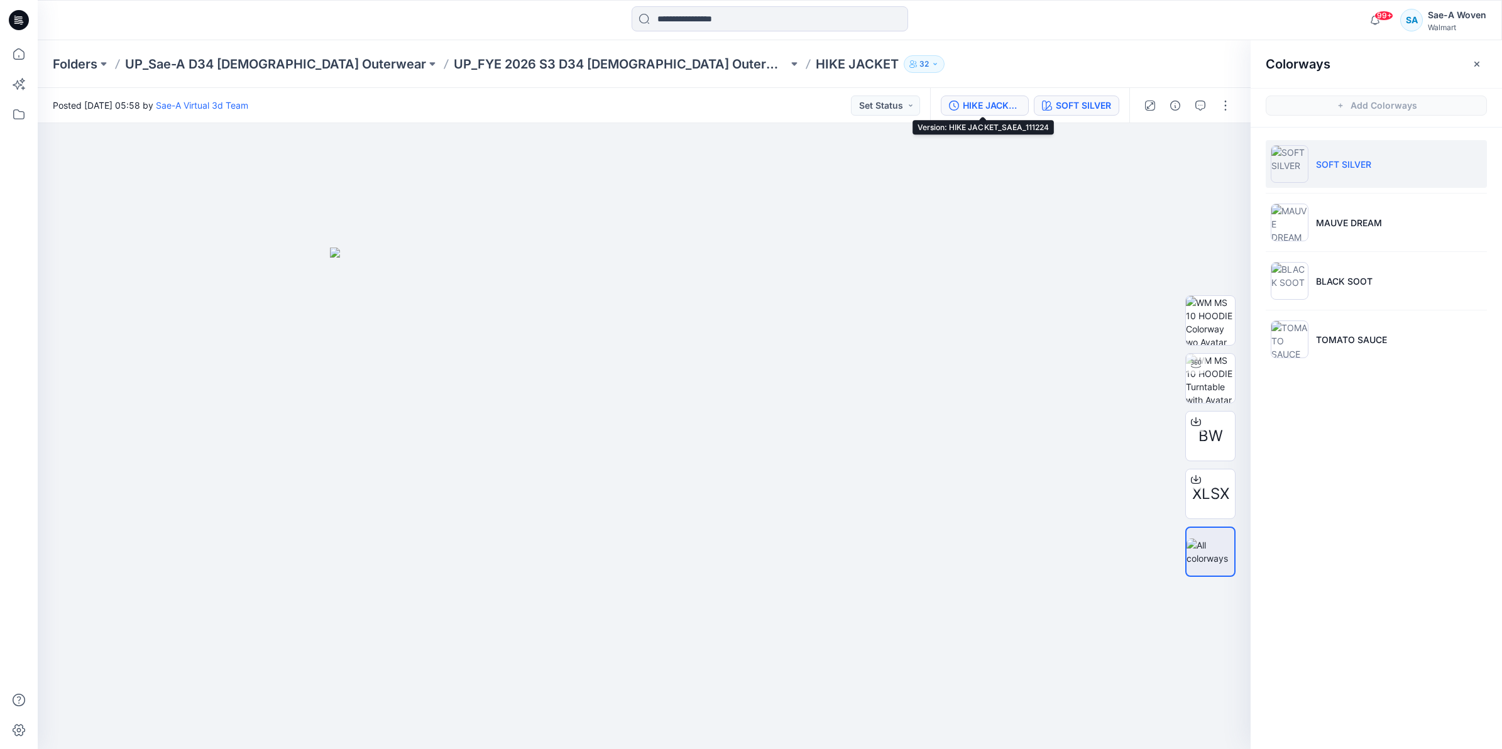
click at [1015, 104] on div "HIKE JACKET_SAEA_111224" at bounding box center [992, 106] width 58 height 14
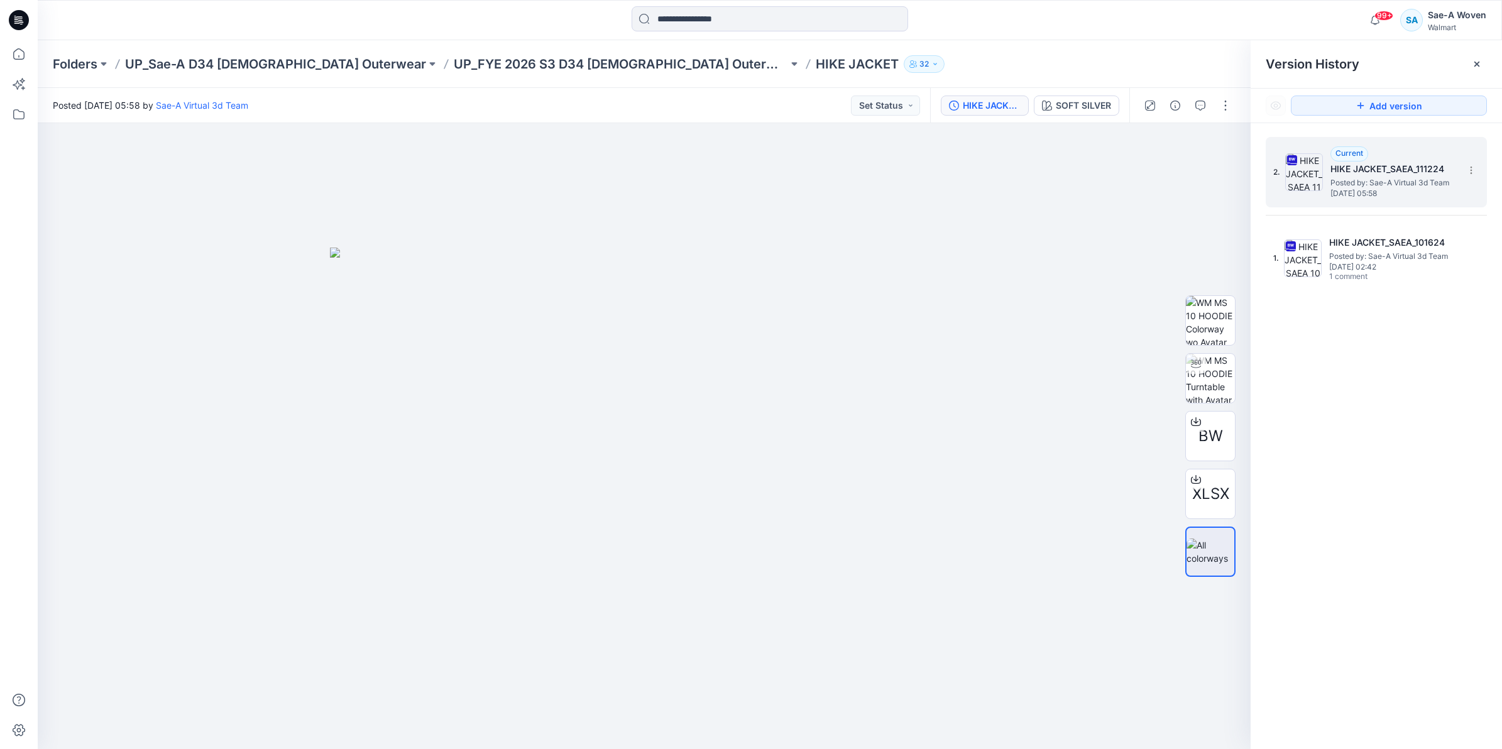
click at [1402, 193] on span "[DATE] 05:58" at bounding box center [1394, 193] width 126 height 9
click at [1207, 309] on img at bounding box center [1210, 320] width 49 height 49
